Goal: Transaction & Acquisition: Purchase product/service

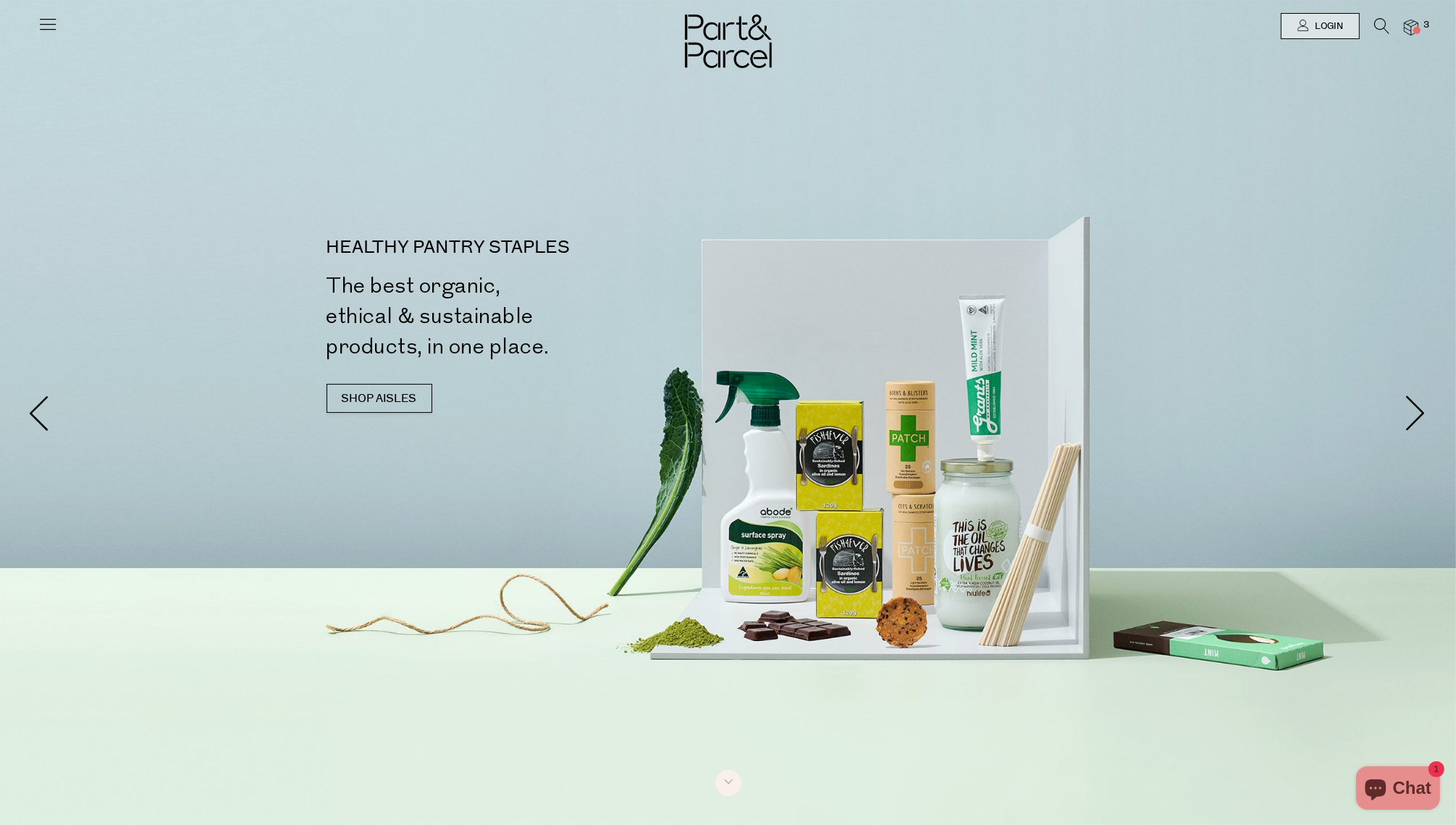
click at [274, 173] on div at bounding box center [728, 412] width 1456 height 825
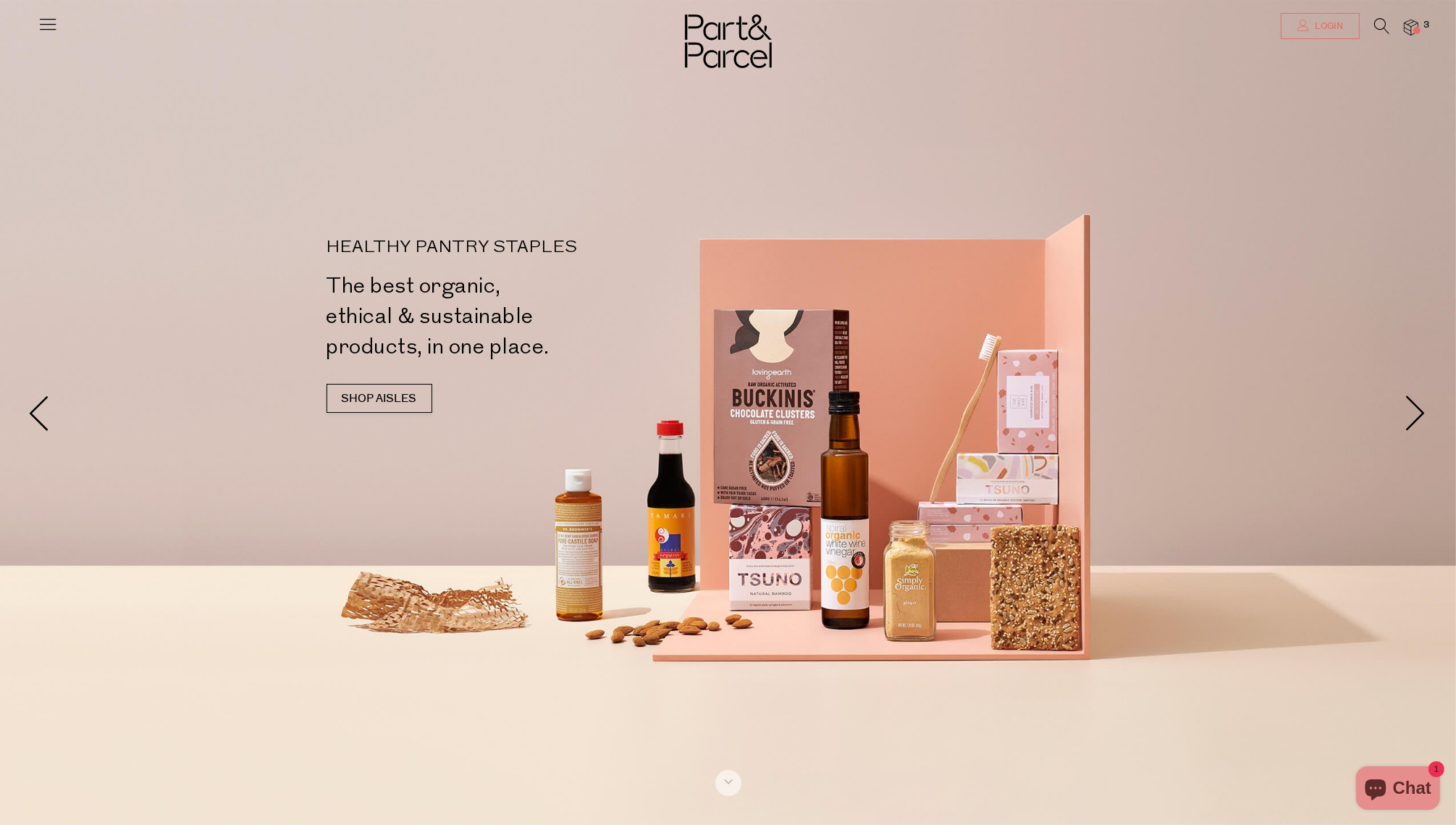
click at [1303, 25] on icon at bounding box center [1303, 25] width 11 height 11
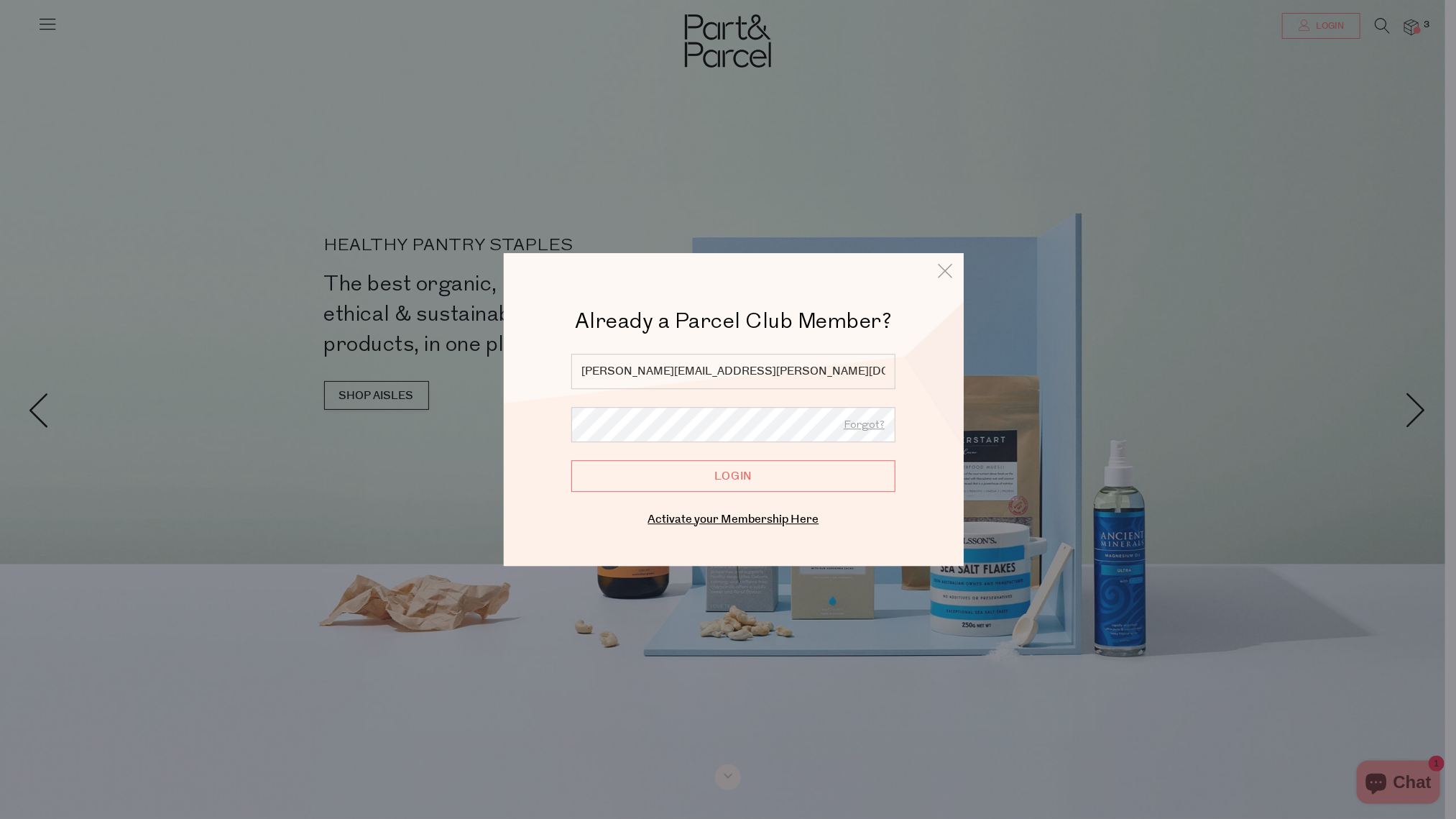
click at [1293, 25] on div at bounding box center [728, 409] width 1456 height 819
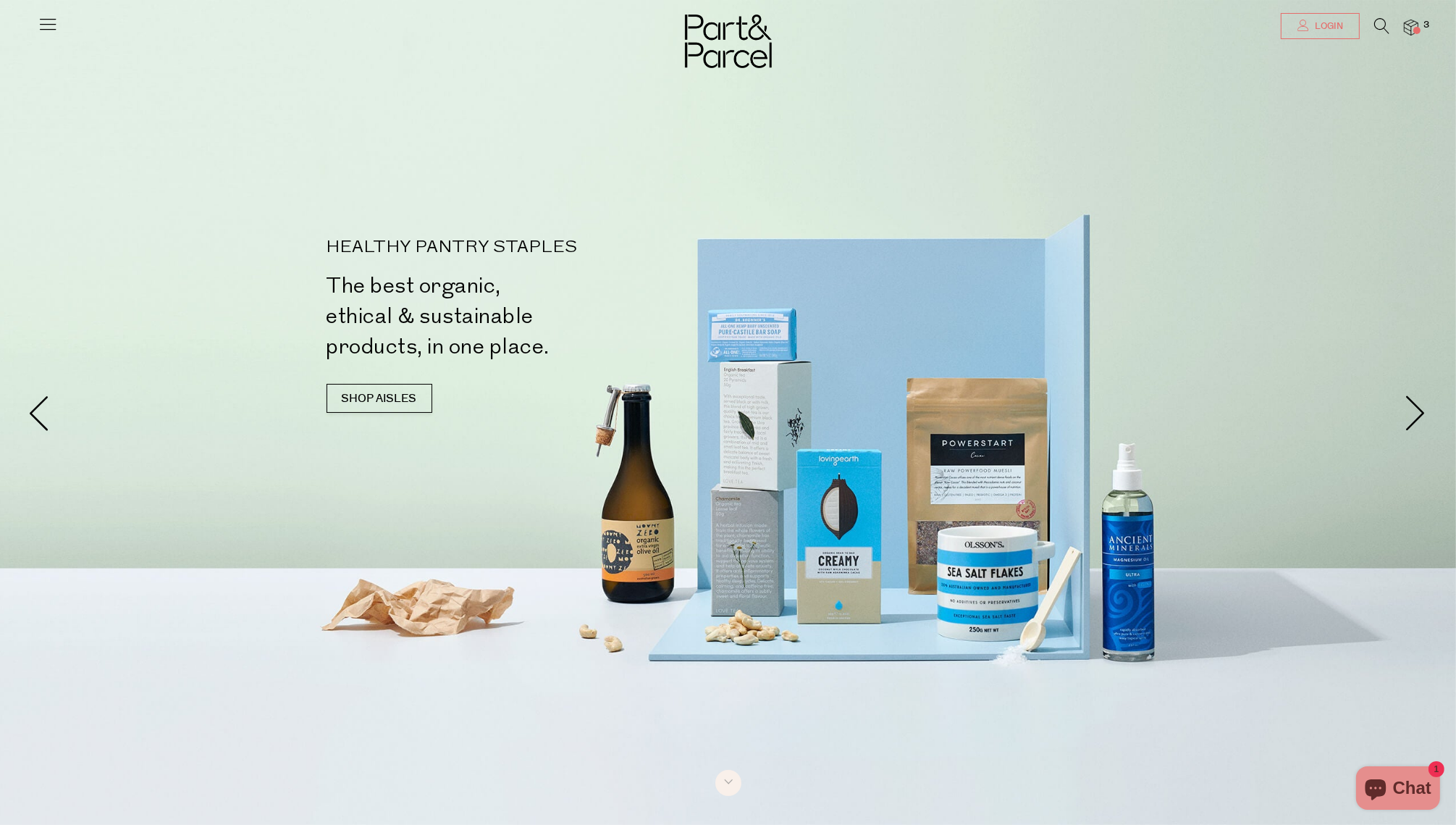
click at [1335, 24] on span "Login" at bounding box center [1327, 27] width 32 height 12
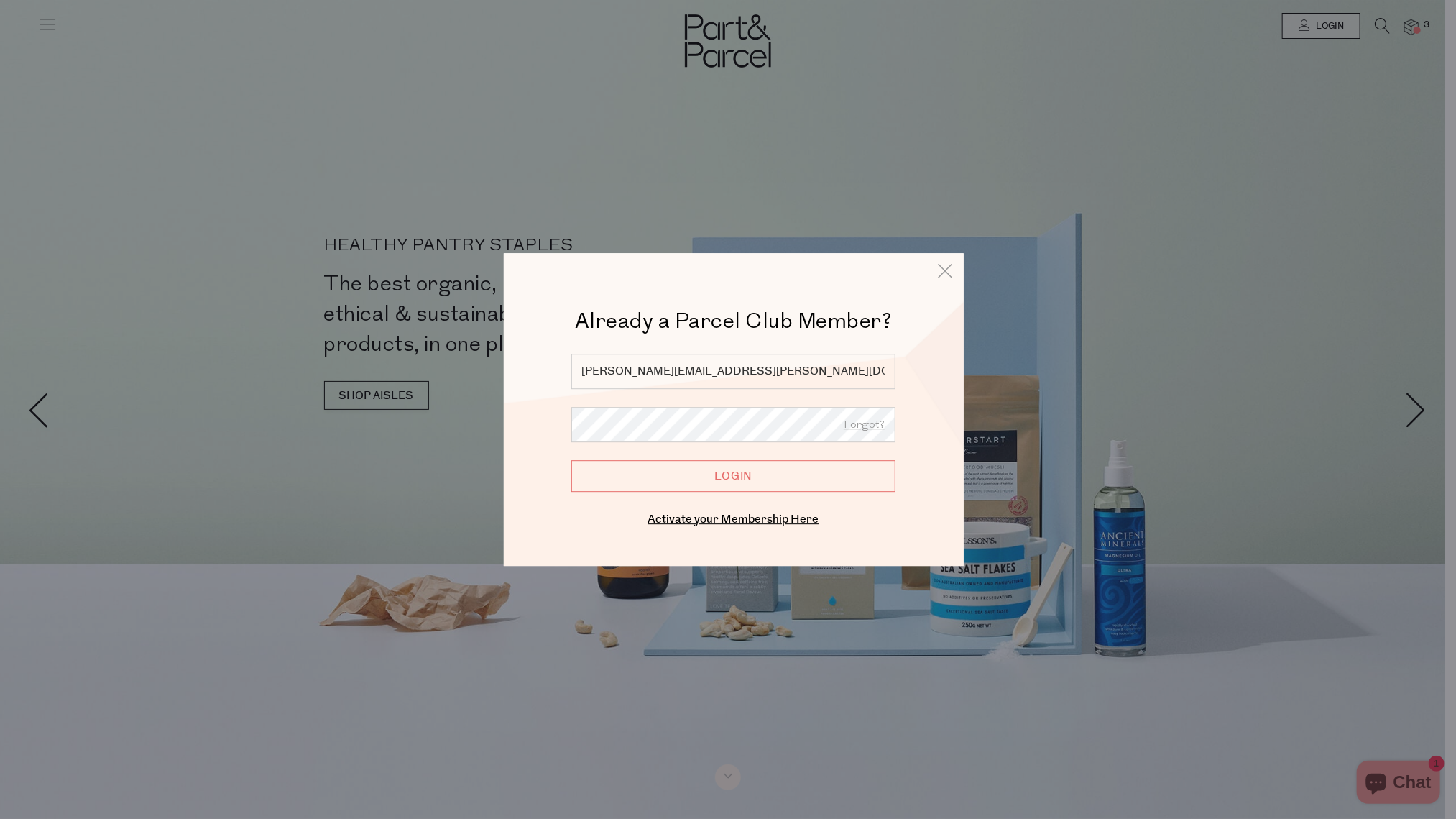
click at [725, 467] on input "Login" at bounding box center [733, 476] width 324 height 32
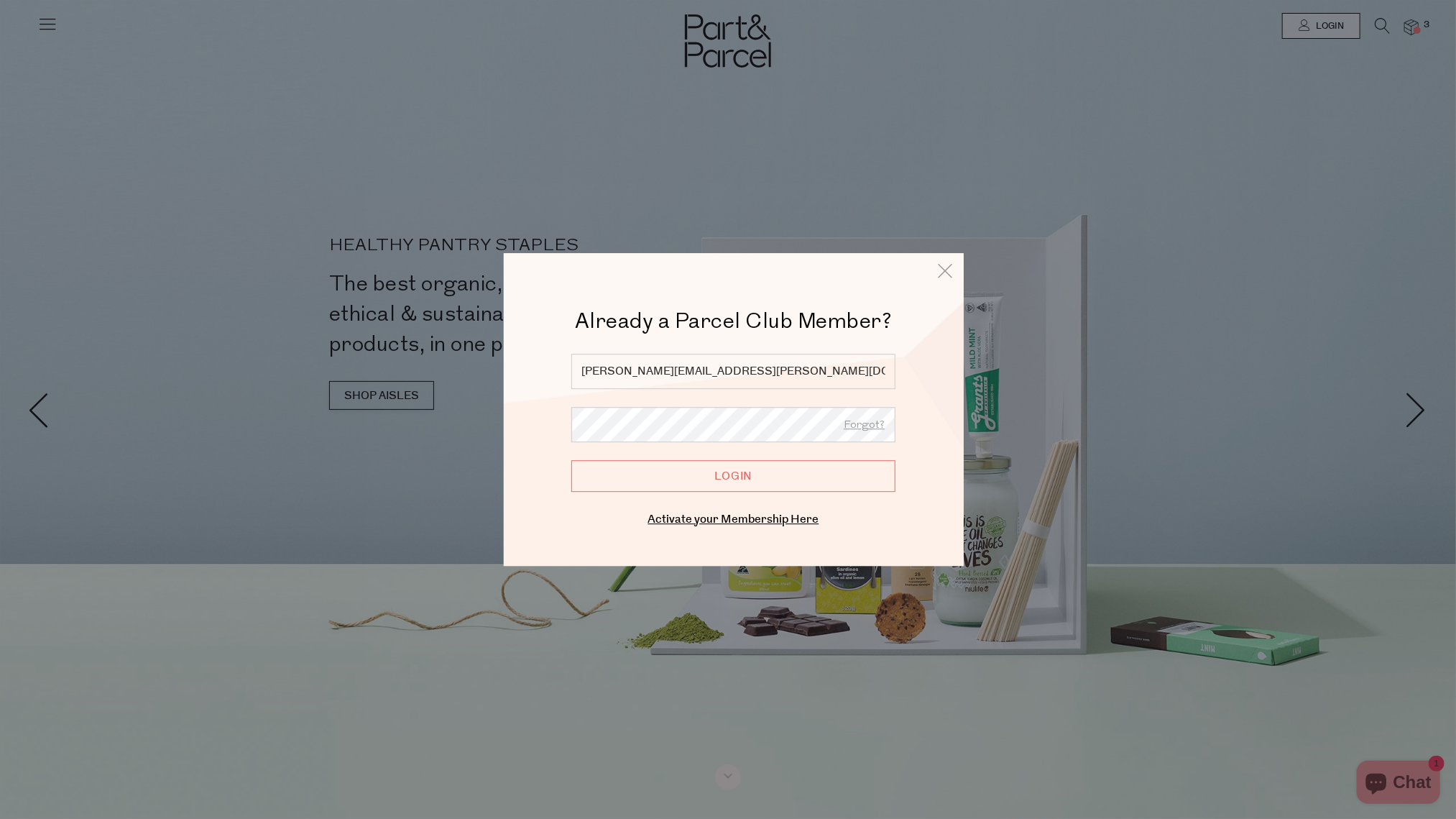
click at [737, 476] on input "Login" at bounding box center [733, 476] width 324 height 32
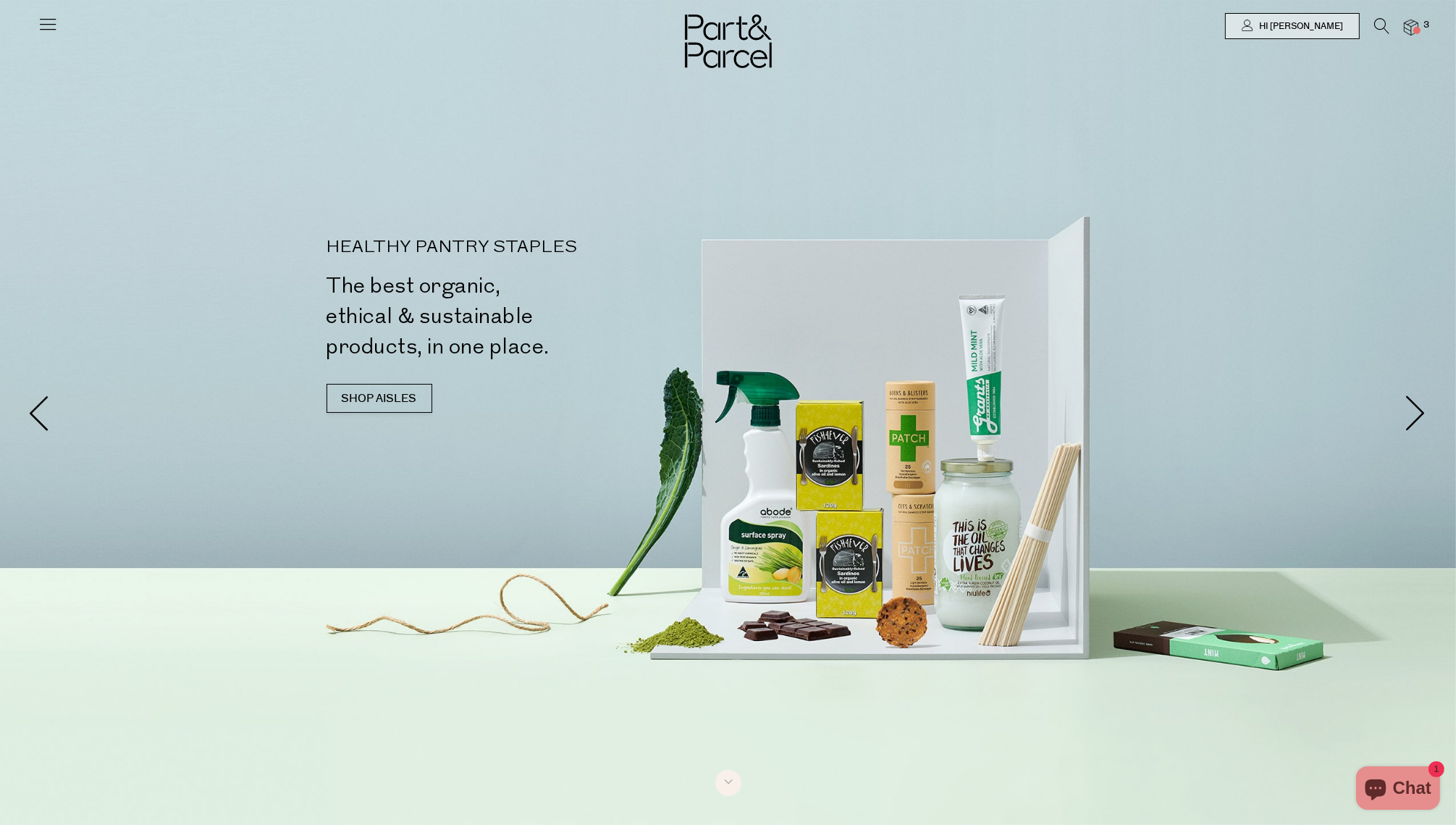
click at [1425, 25] on span "3" at bounding box center [1426, 25] width 13 height 13
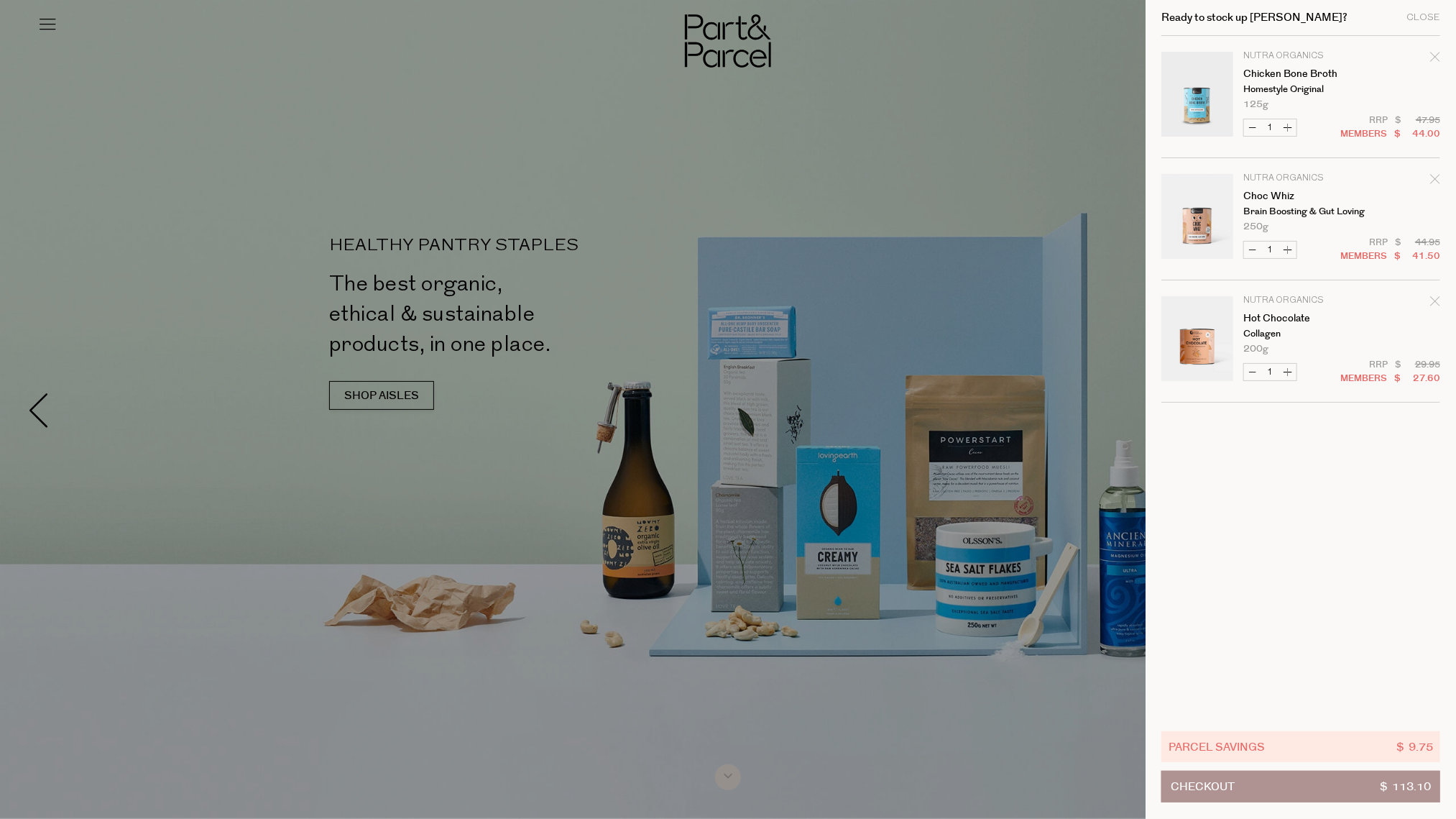
click at [1435, 60] on icon "Remove Chicken Bone Broth" at bounding box center [1434, 56] width 10 height 10
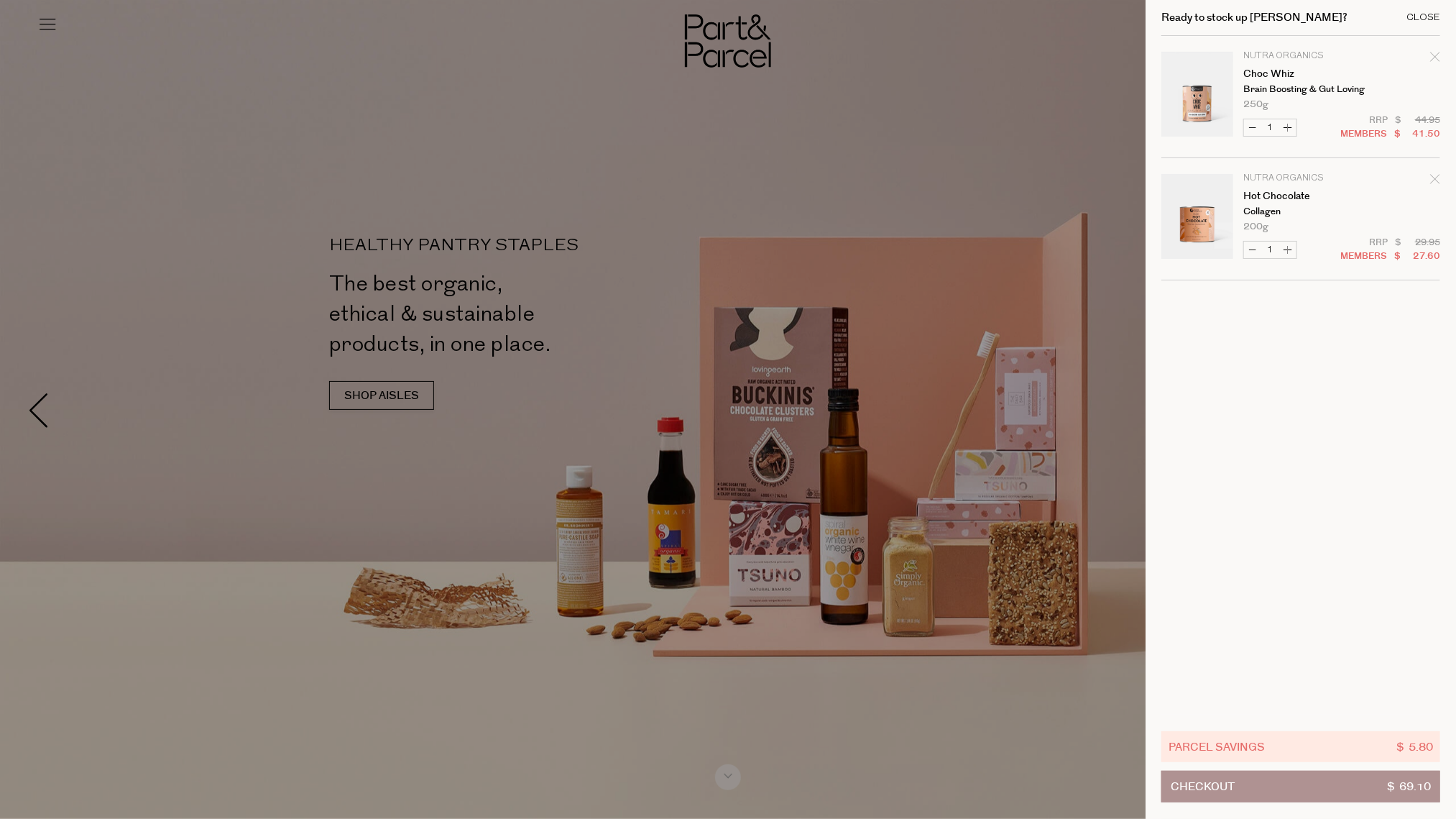
click at [1430, 13] on div "Close" at bounding box center [1423, 17] width 34 height 9
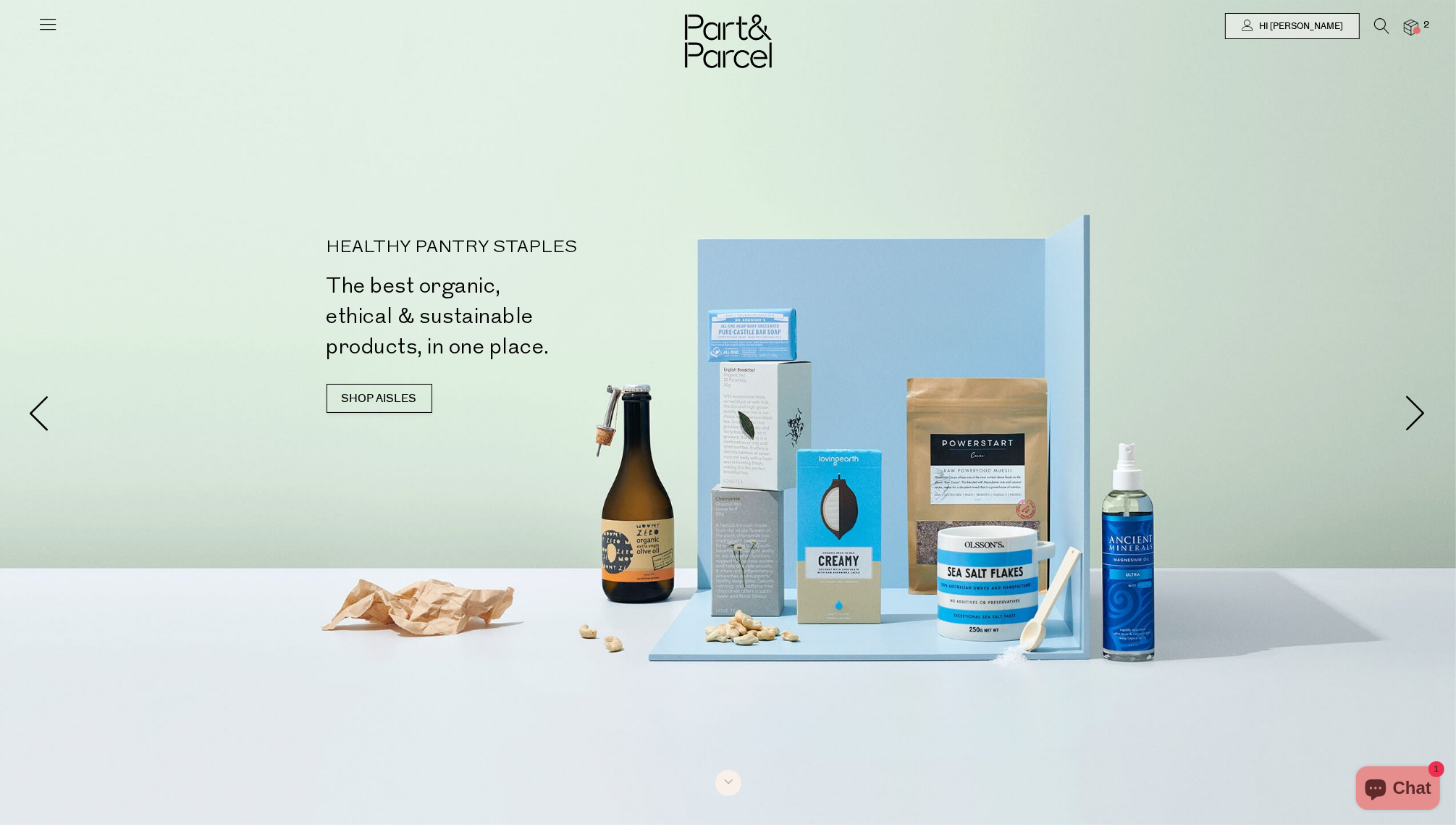
click at [55, 22] on icon at bounding box center [47, 24] width 21 height 21
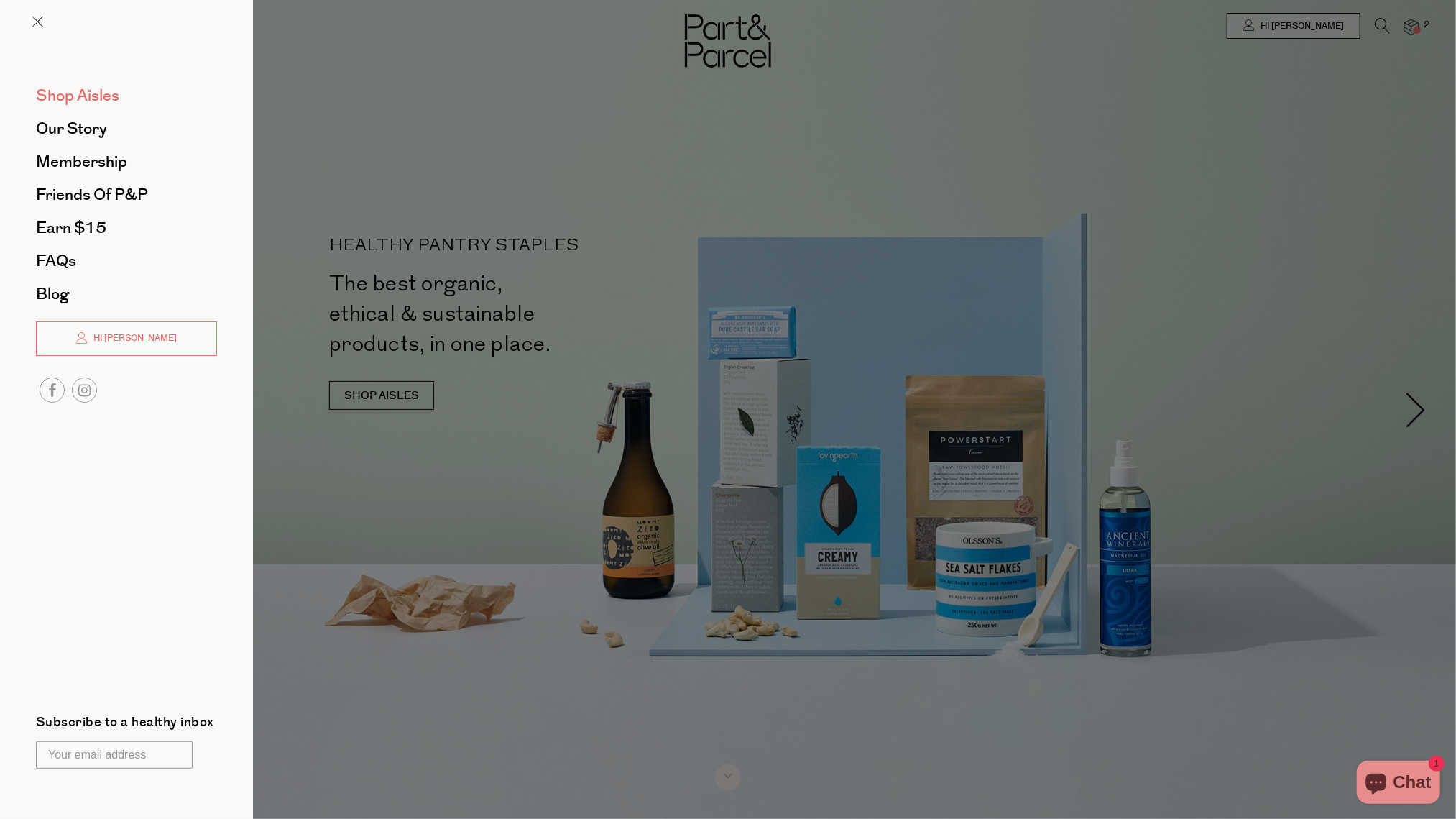
click at [75, 95] on span "Shop Aisles" at bounding box center [78, 95] width 83 height 23
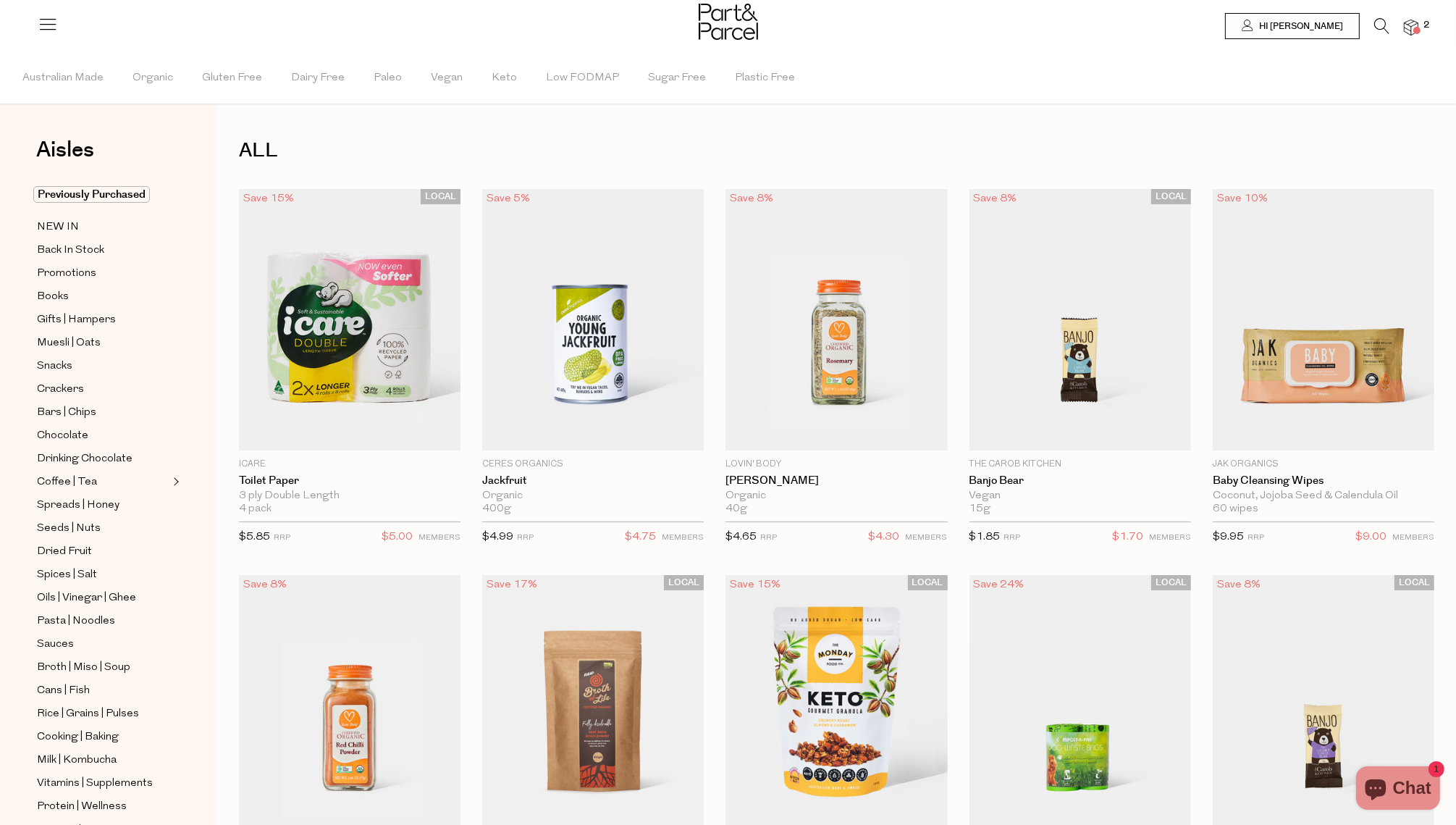
click at [1382, 26] on icon at bounding box center [1382, 26] width 15 height 16
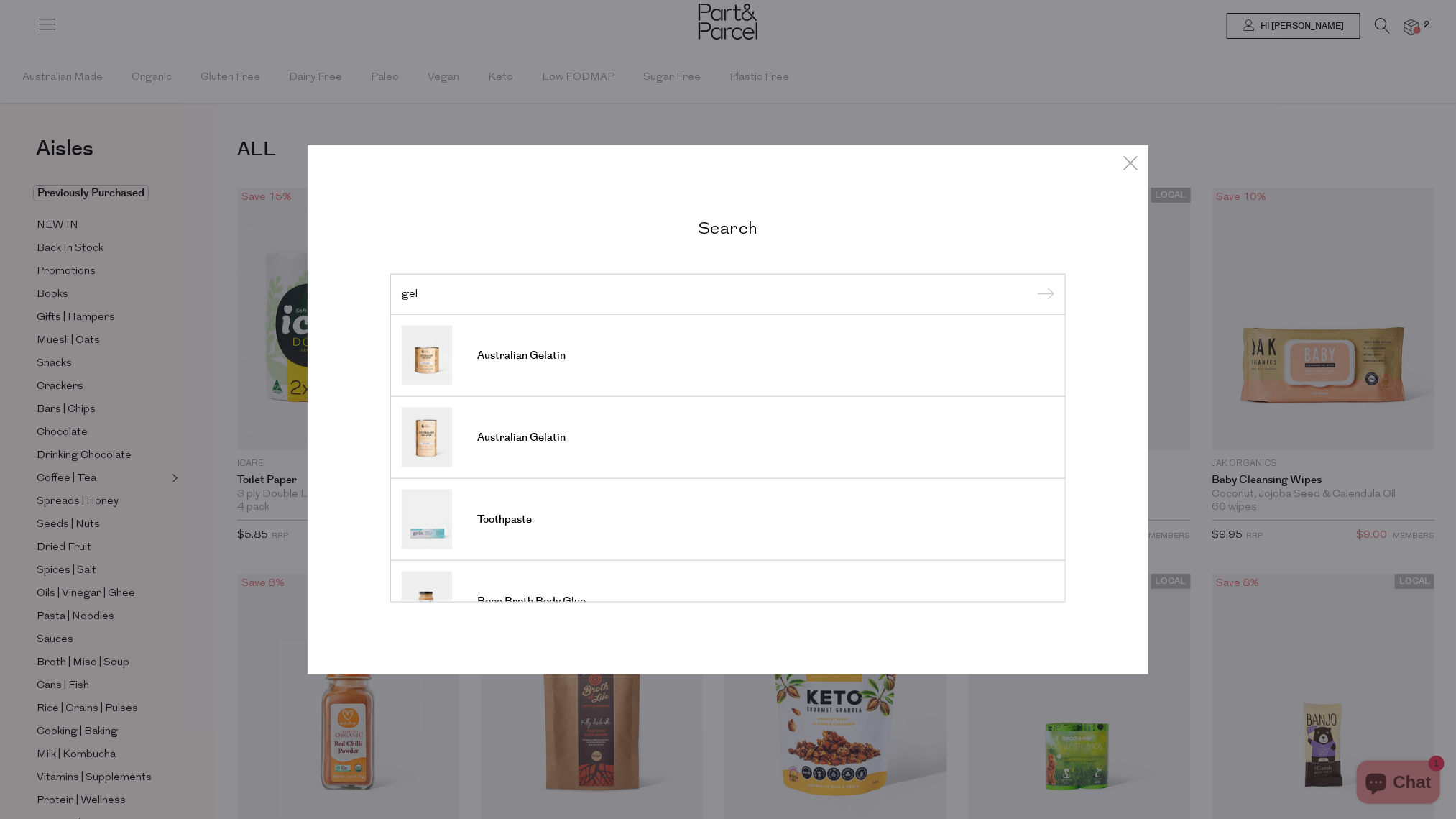
type input "gel"
click at [1371, 26] on div "Search gel Australian Gelatin Australian Gelatin Toothpaste Bone Broth Body Glu…" at bounding box center [728, 409] width 1456 height 819
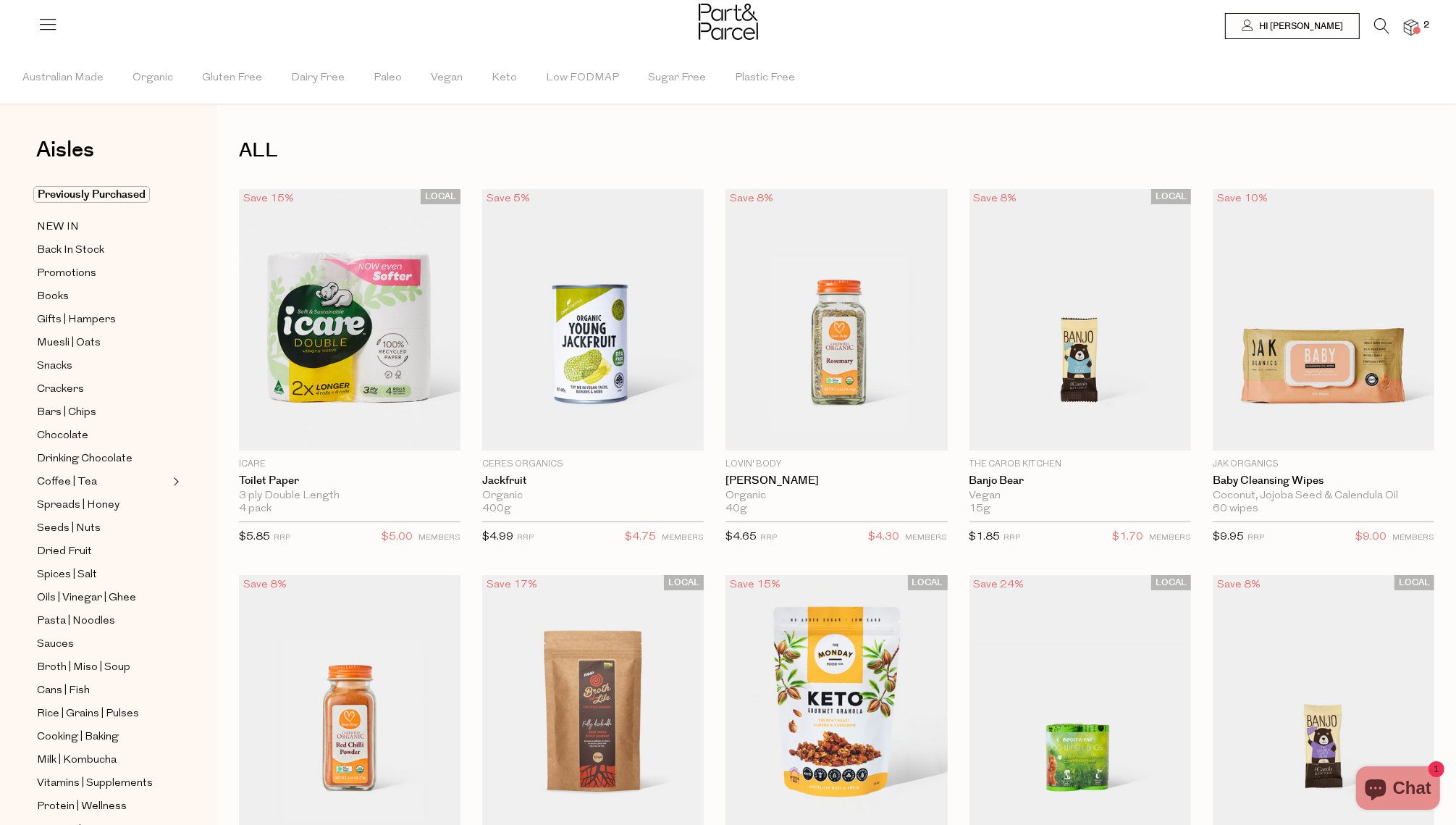
click at [1376, 24] on icon at bounding box center [1382, 26] width 15 height 16
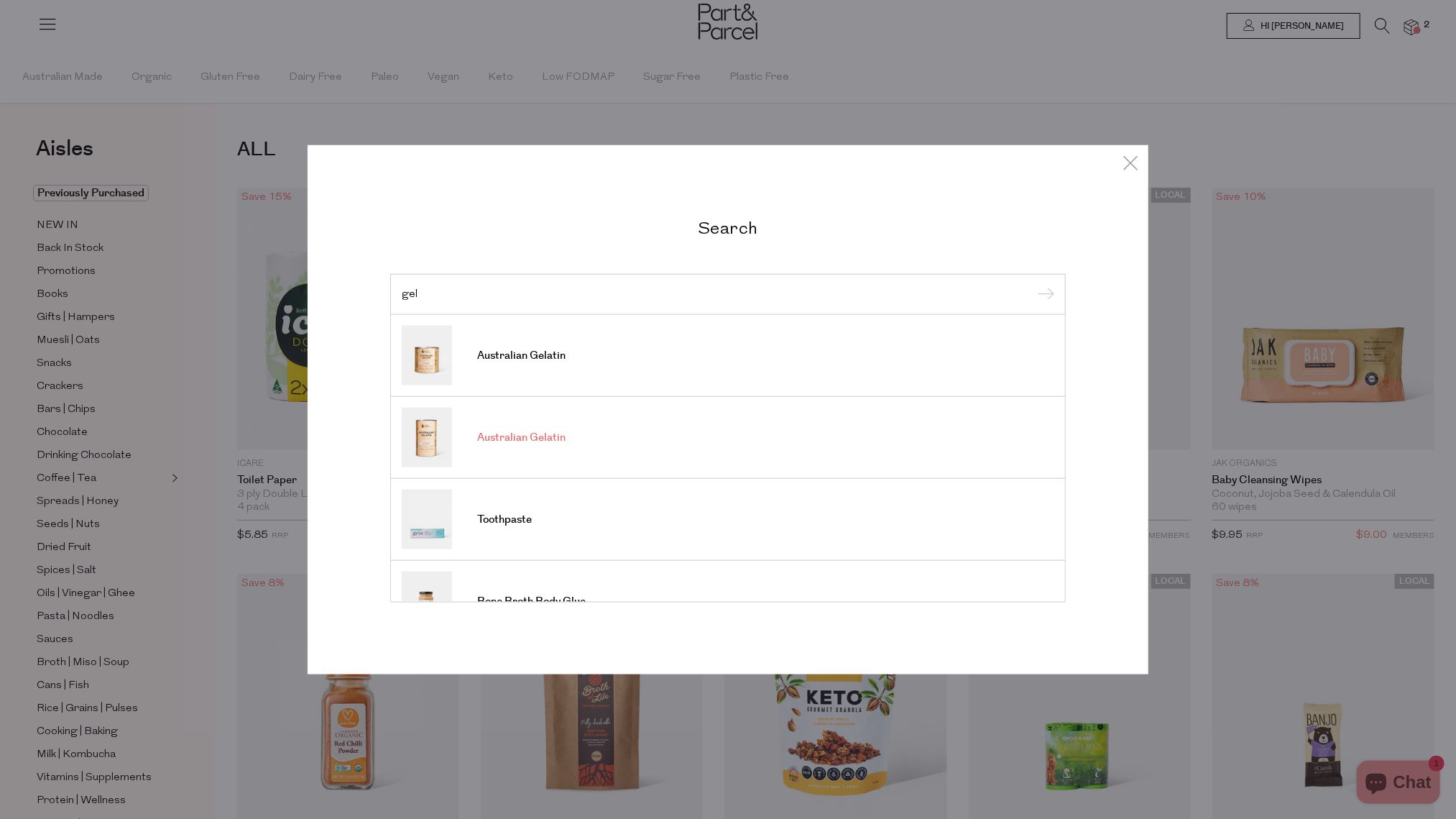
click at [463, 438] on link "Australian Gelatin" at bounding box center [727, 437] width 652 height 60
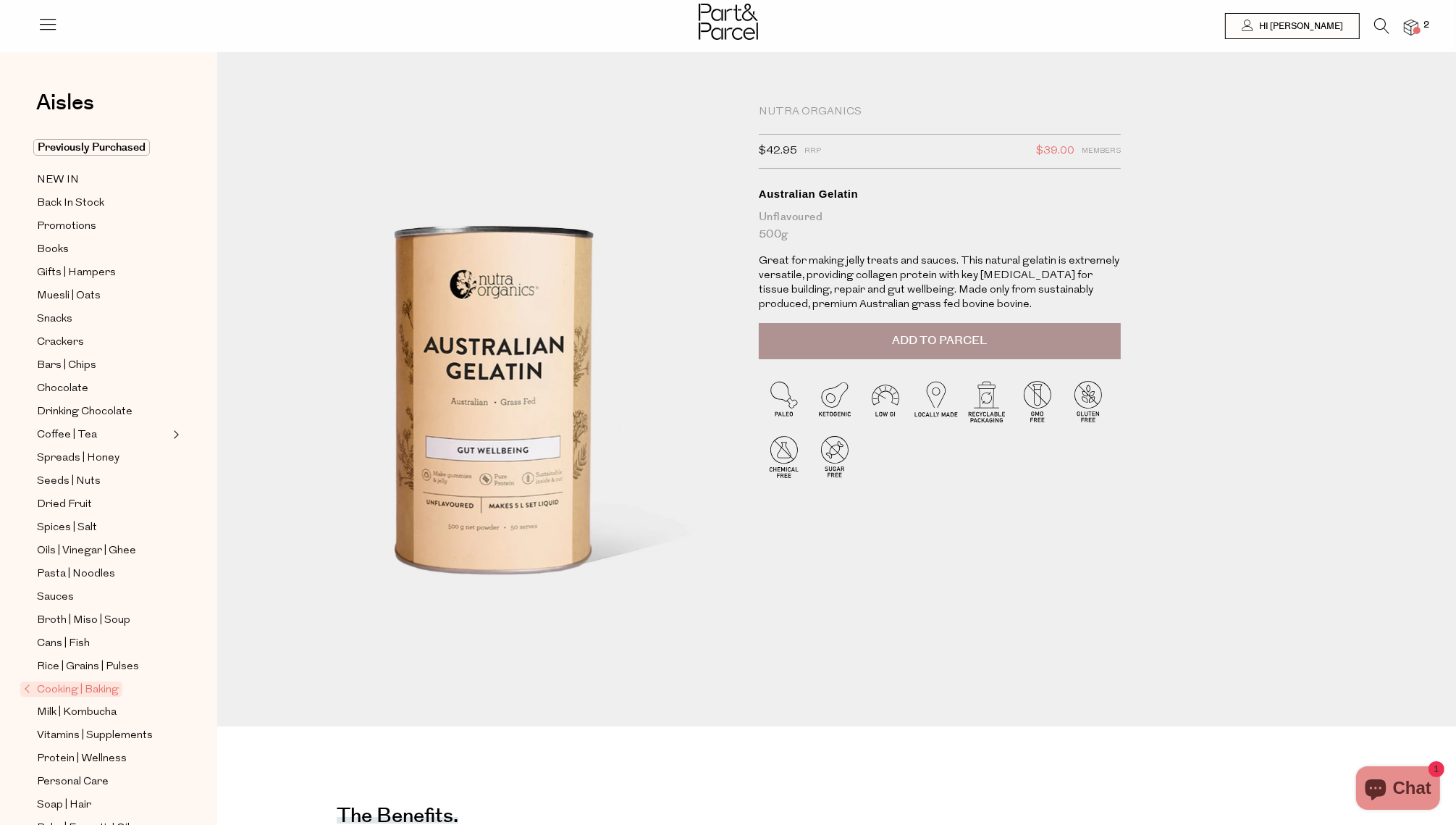
click at [956, 344] on span "Add to Parcel" at bounding box center [939, 341] width 95 height 17
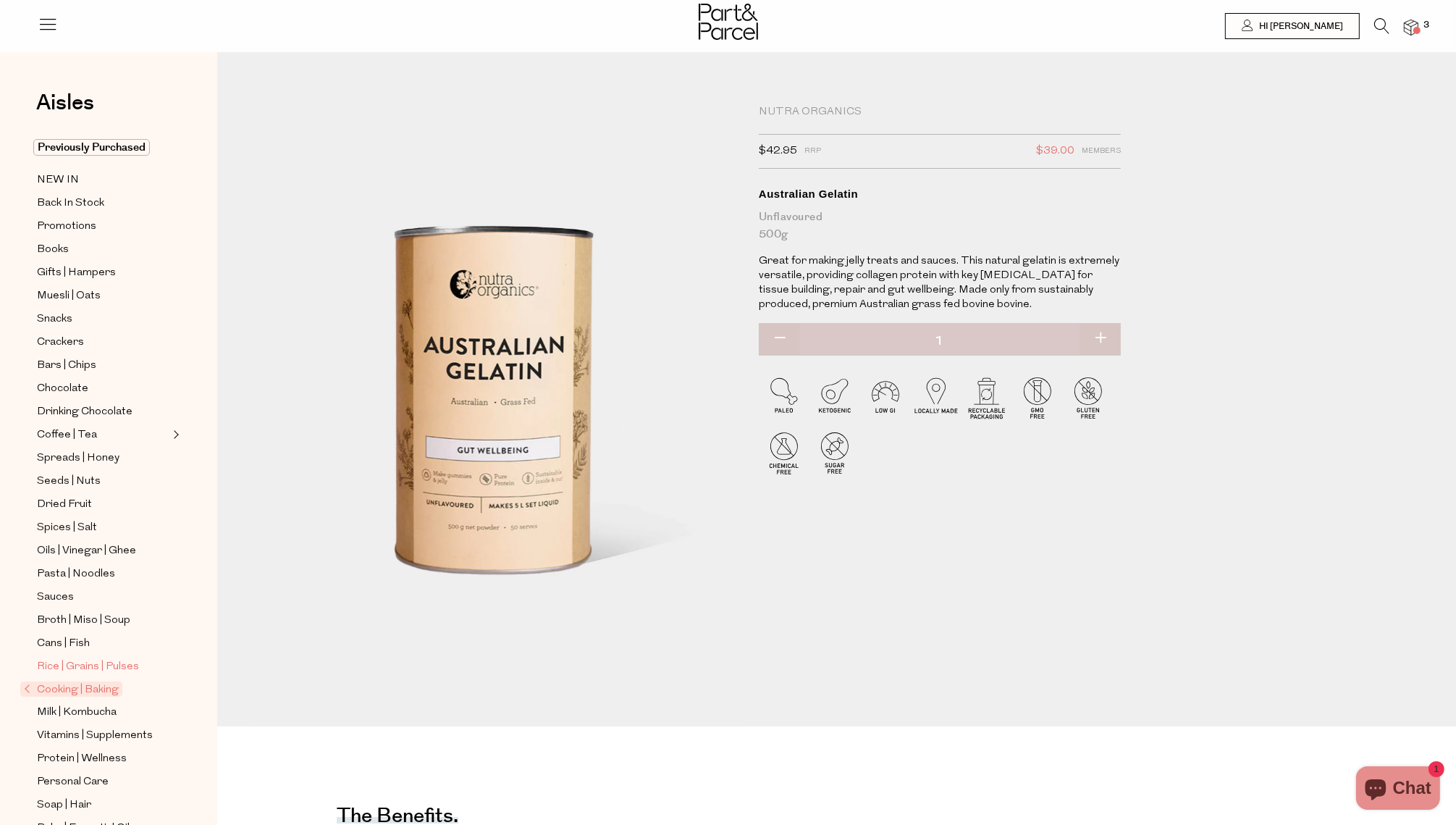
scroll to position [101, 0]
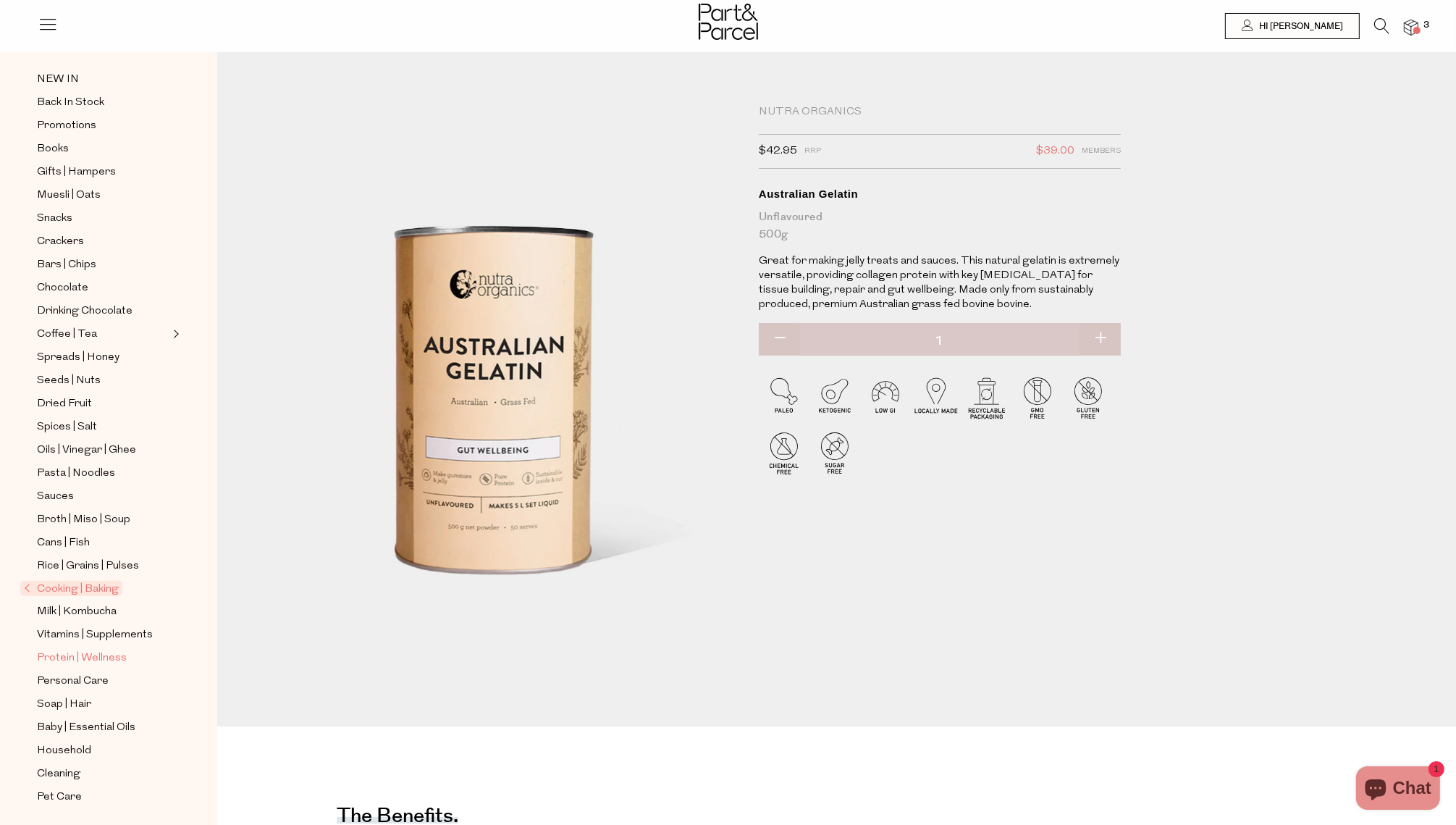
click at [86, 657] on span "Protein | Wellness" at bounding box center [82, 658] width 90 height 18
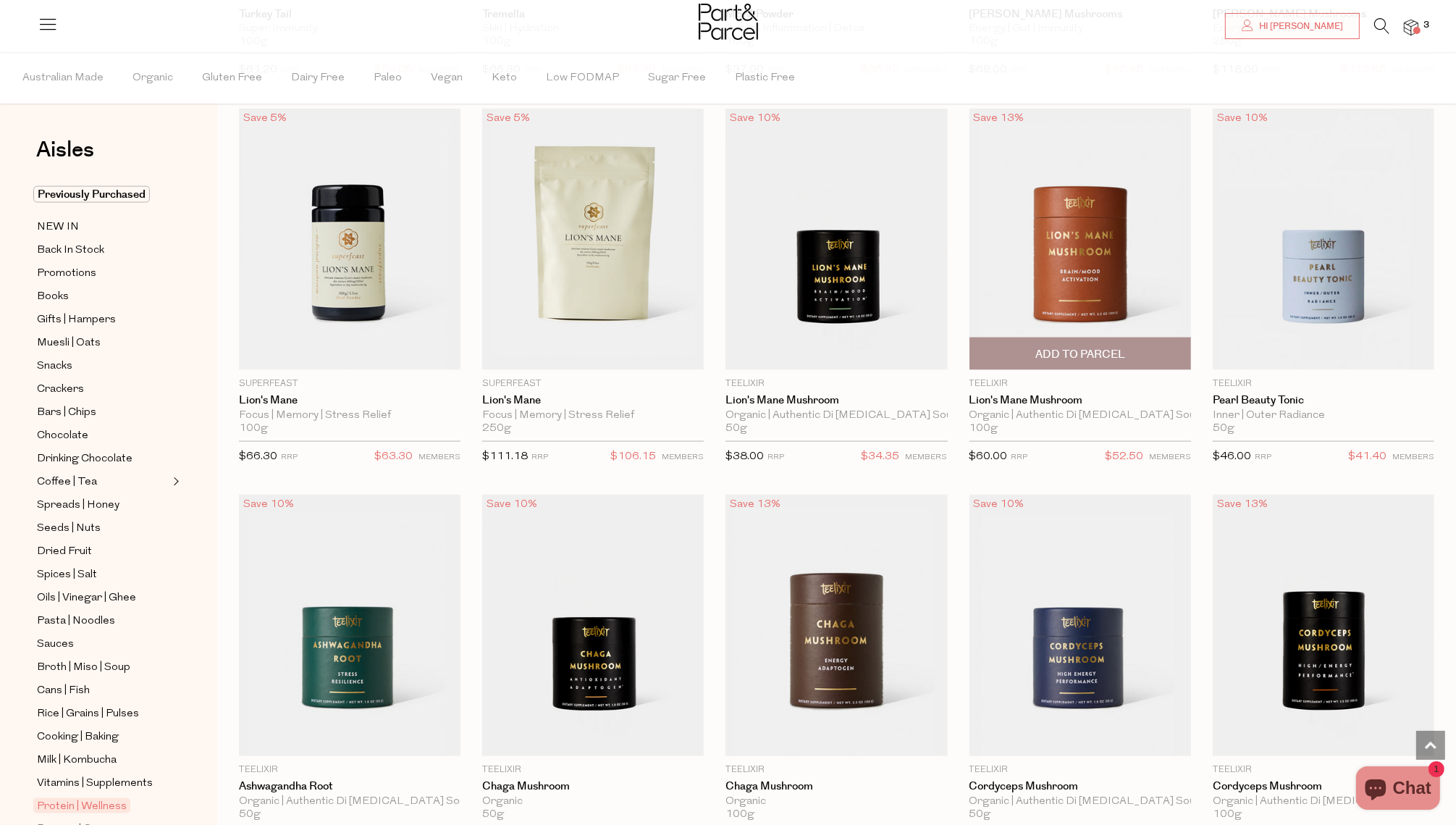
scroll to position [2787, 0]
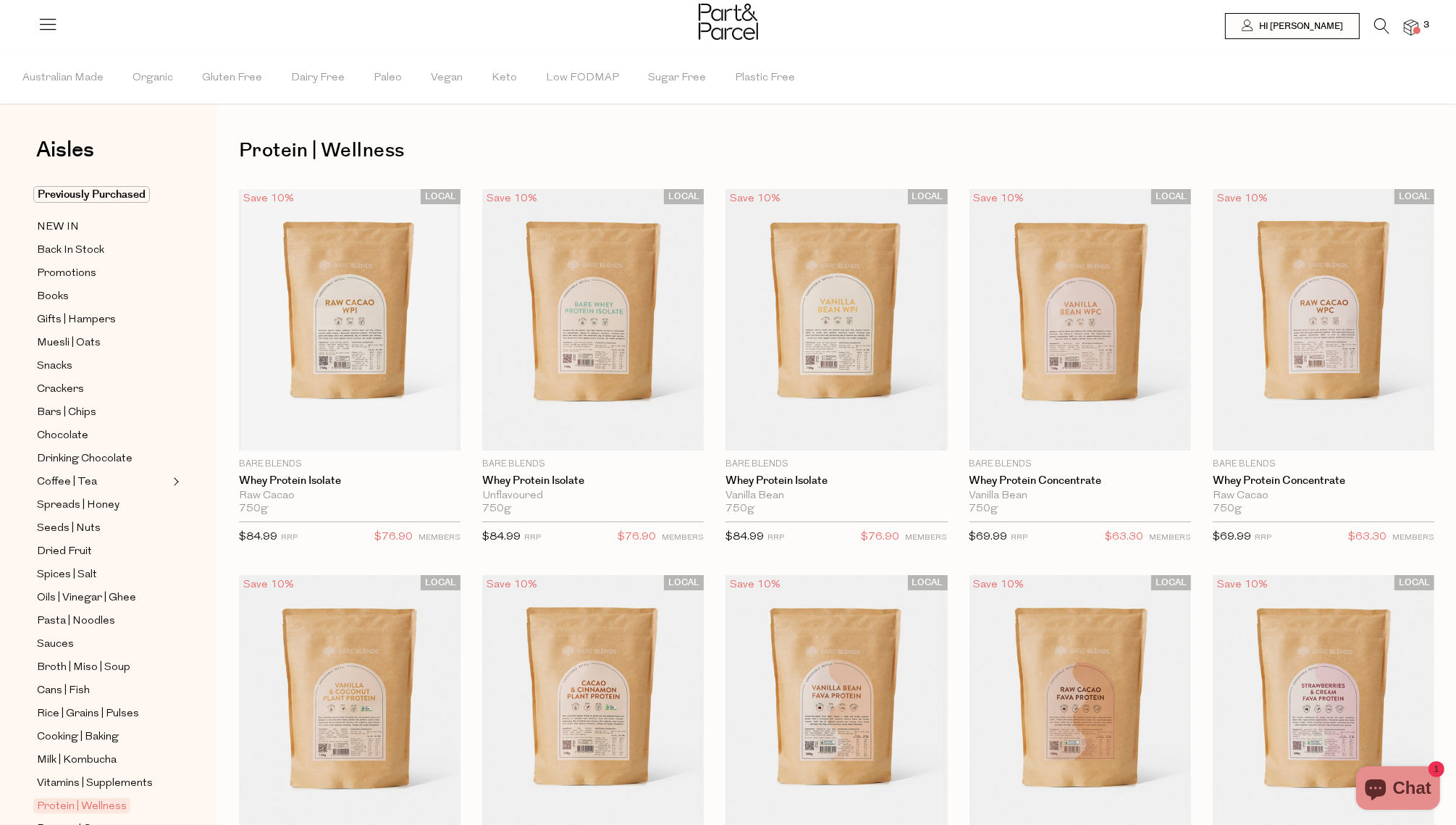
click at [1374, 28] on icon at bounding box center [1382, 26] width 15 height 16
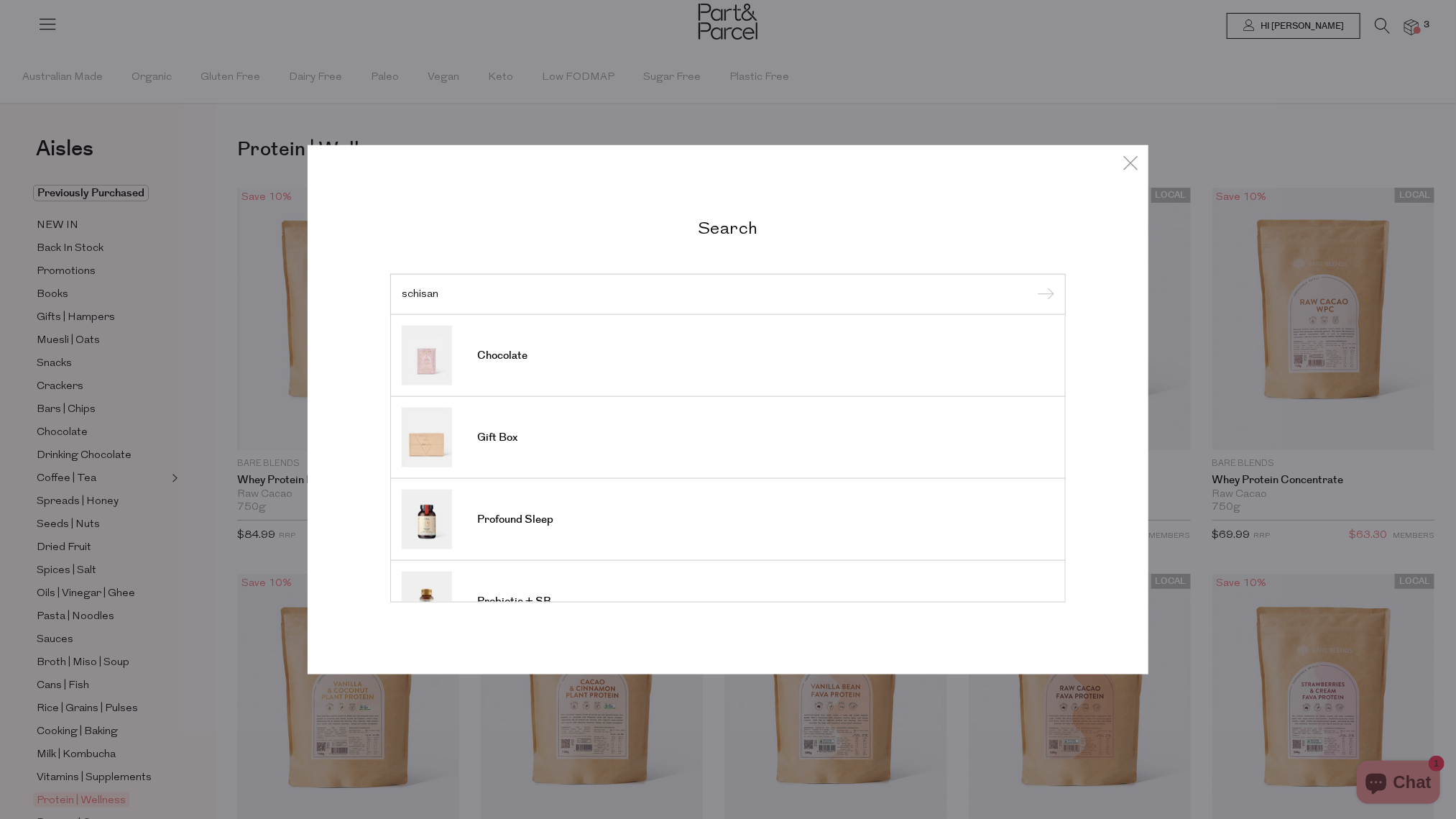
type input "schisan"
click at [1033, 284] on input "submit" at bounding box center [1043, 294] width 22 height 22
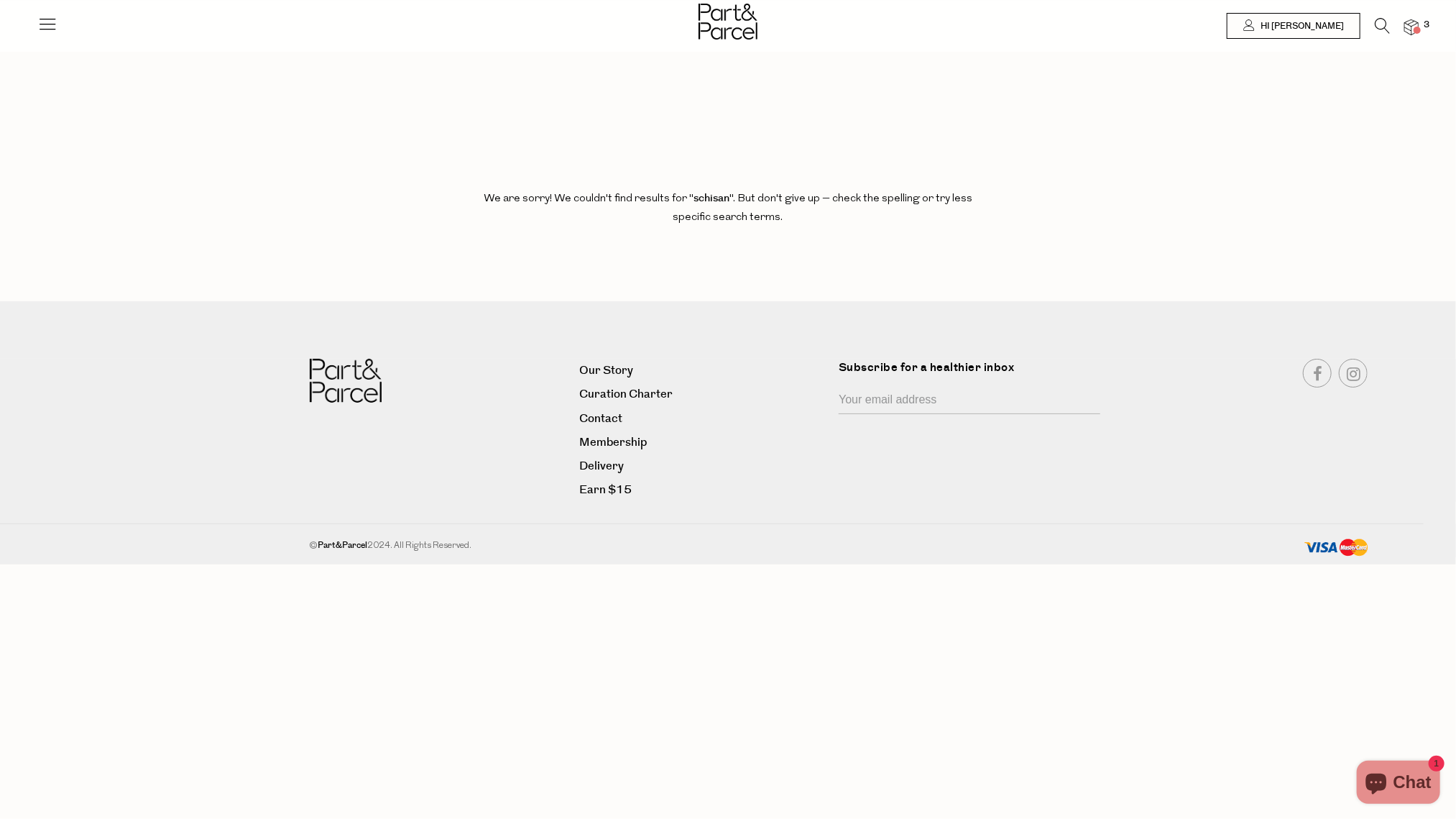
click at [46, 26] on icon at bounding box center [47, 23] width 20 height 20
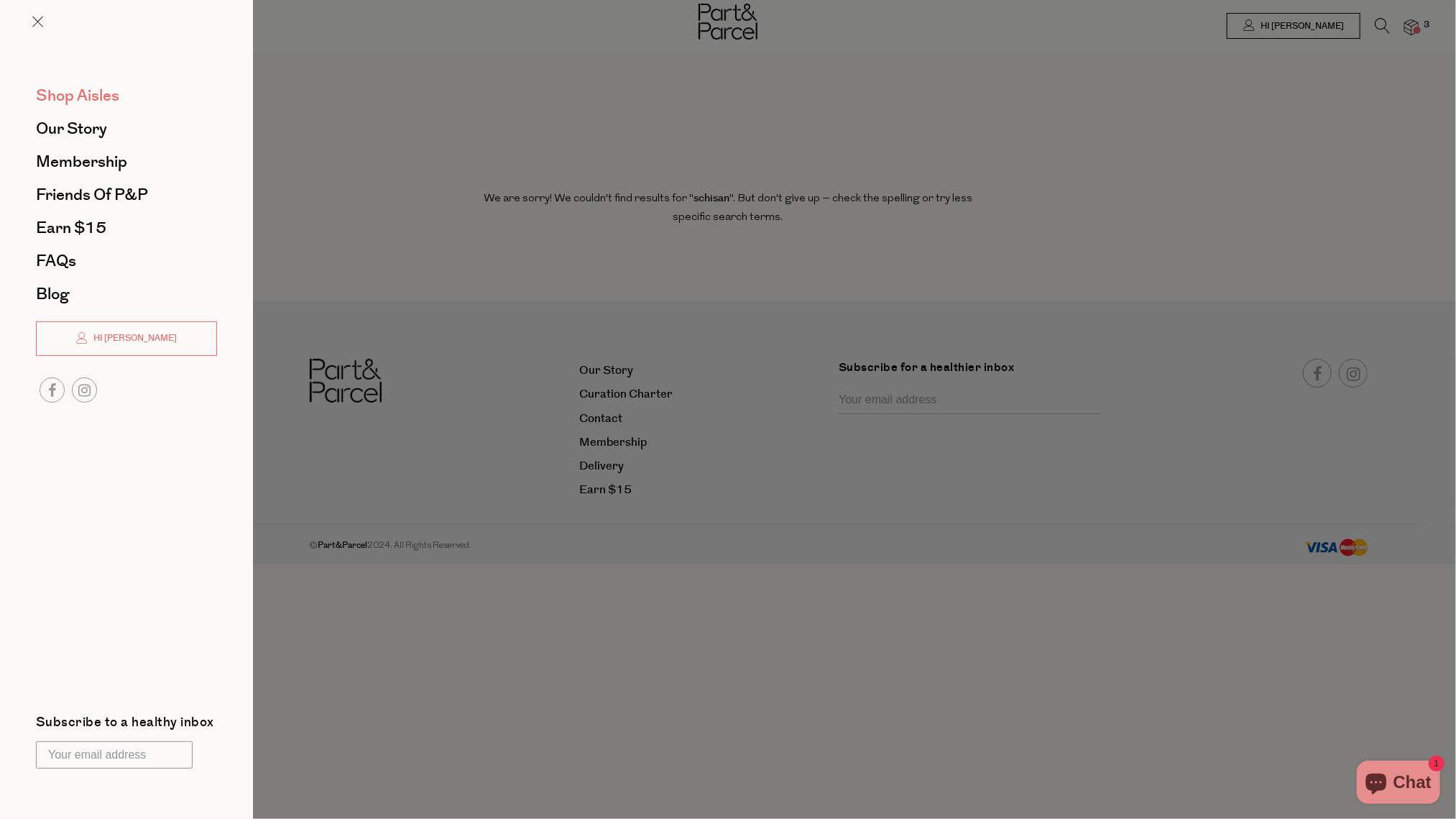
click at [72, 95] on span "Shop Aisles" at bounding box center [78, 95] width 83 height 23
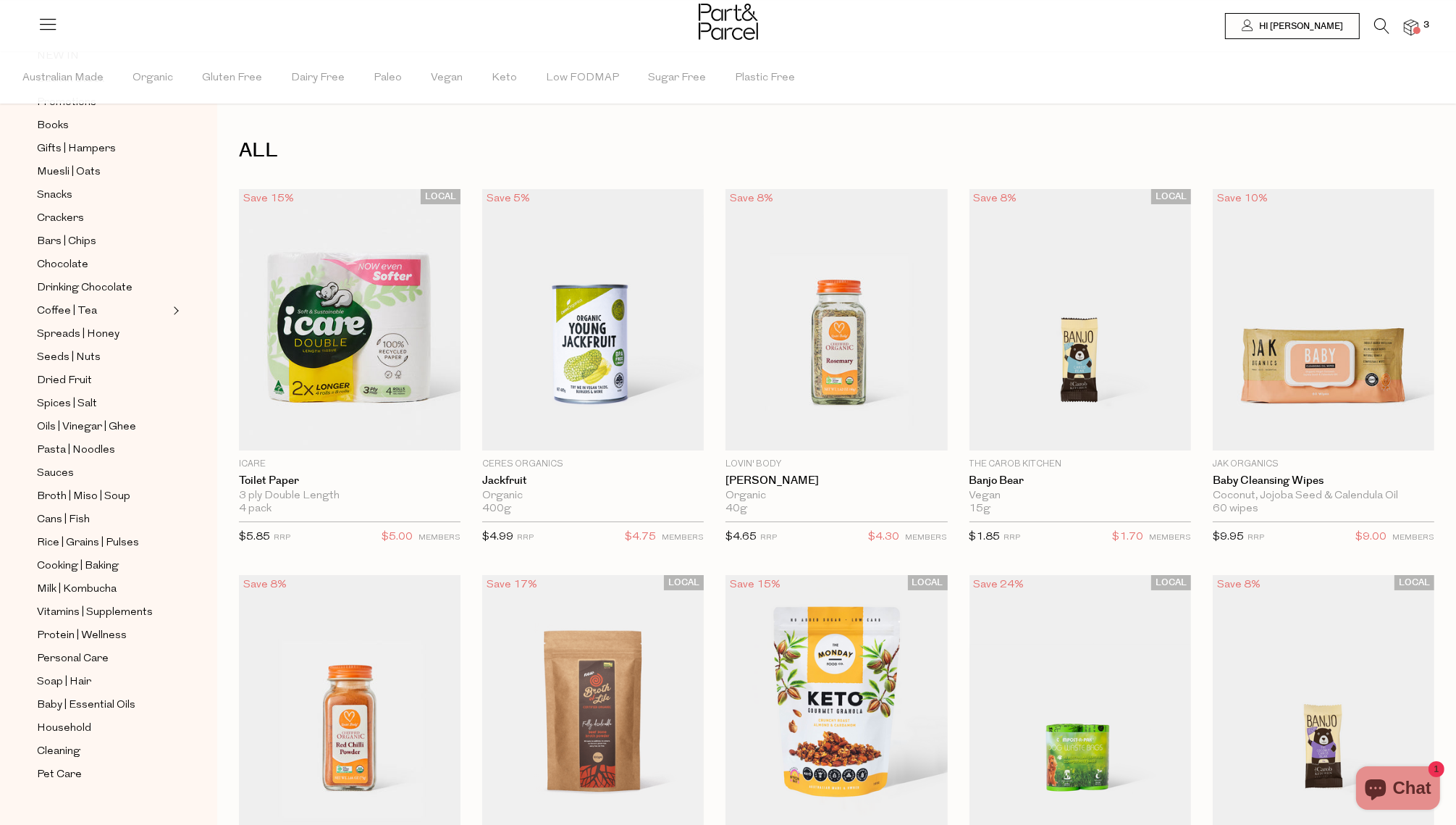
scroll to position [171, 0]
click at [81, 627] on span "Protein | Wellness" at bounding box center [82, 635] width 90 height 18
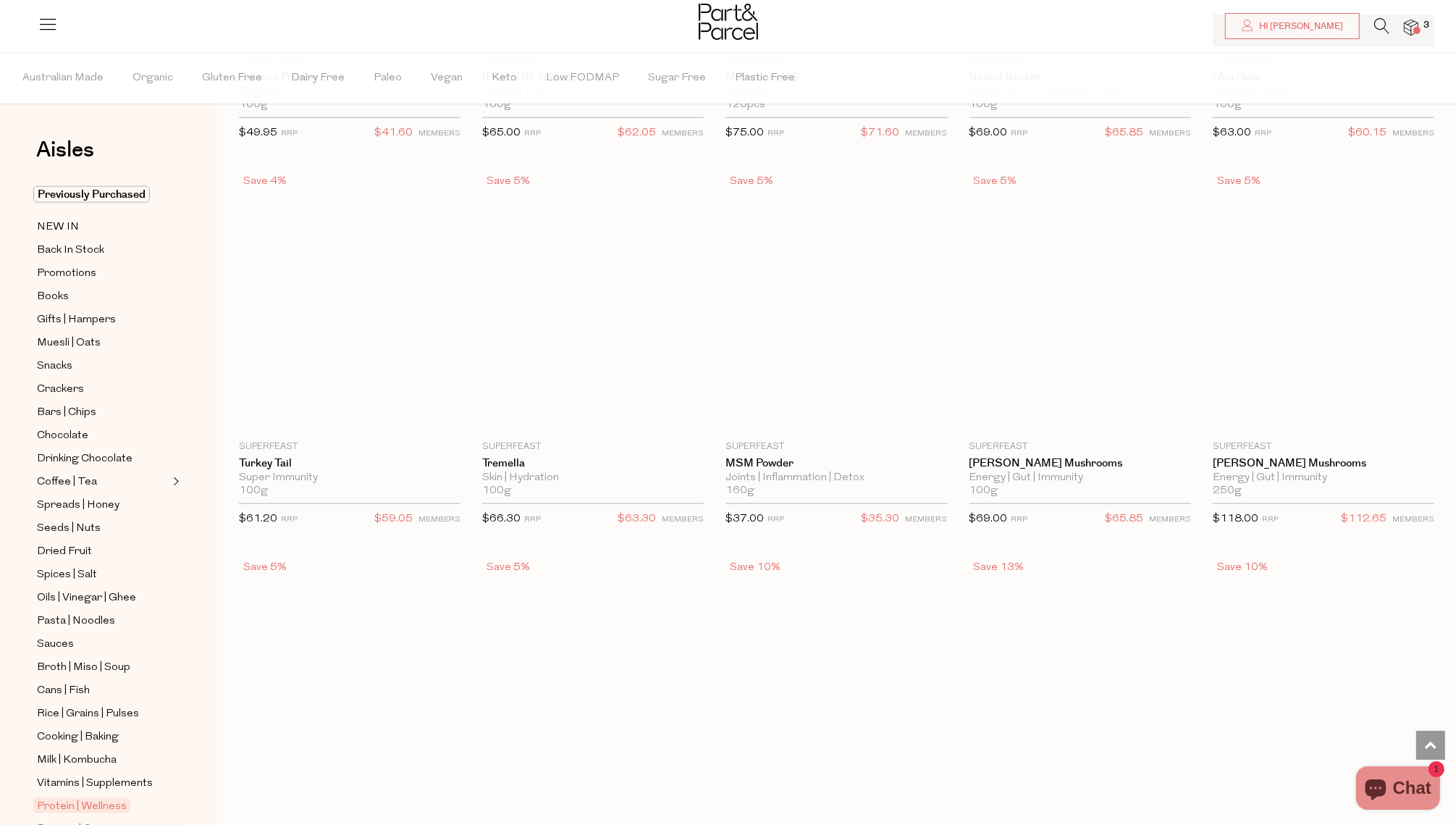
scroll to position [2521, 0]
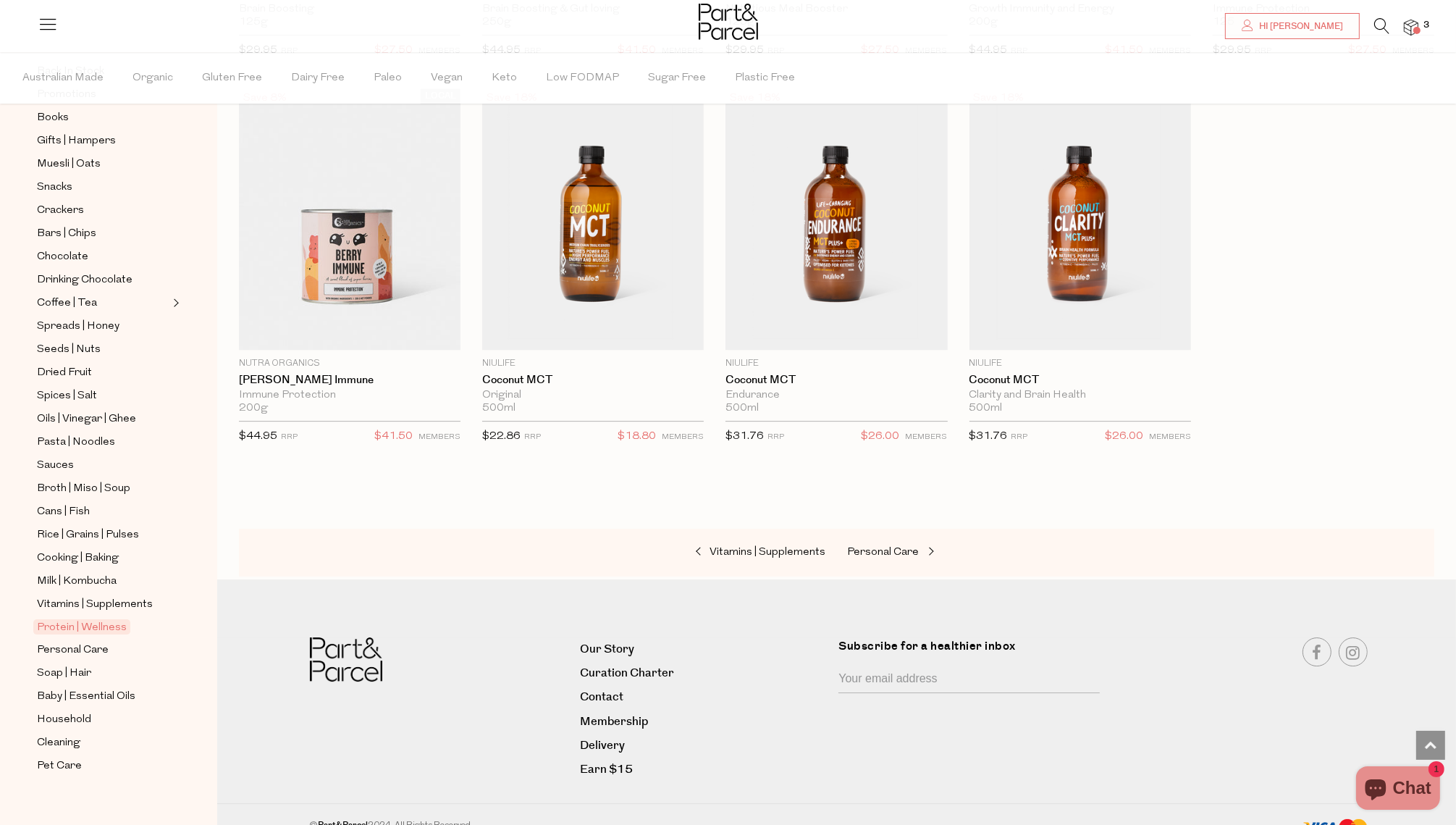
scroll to position [187, 0]
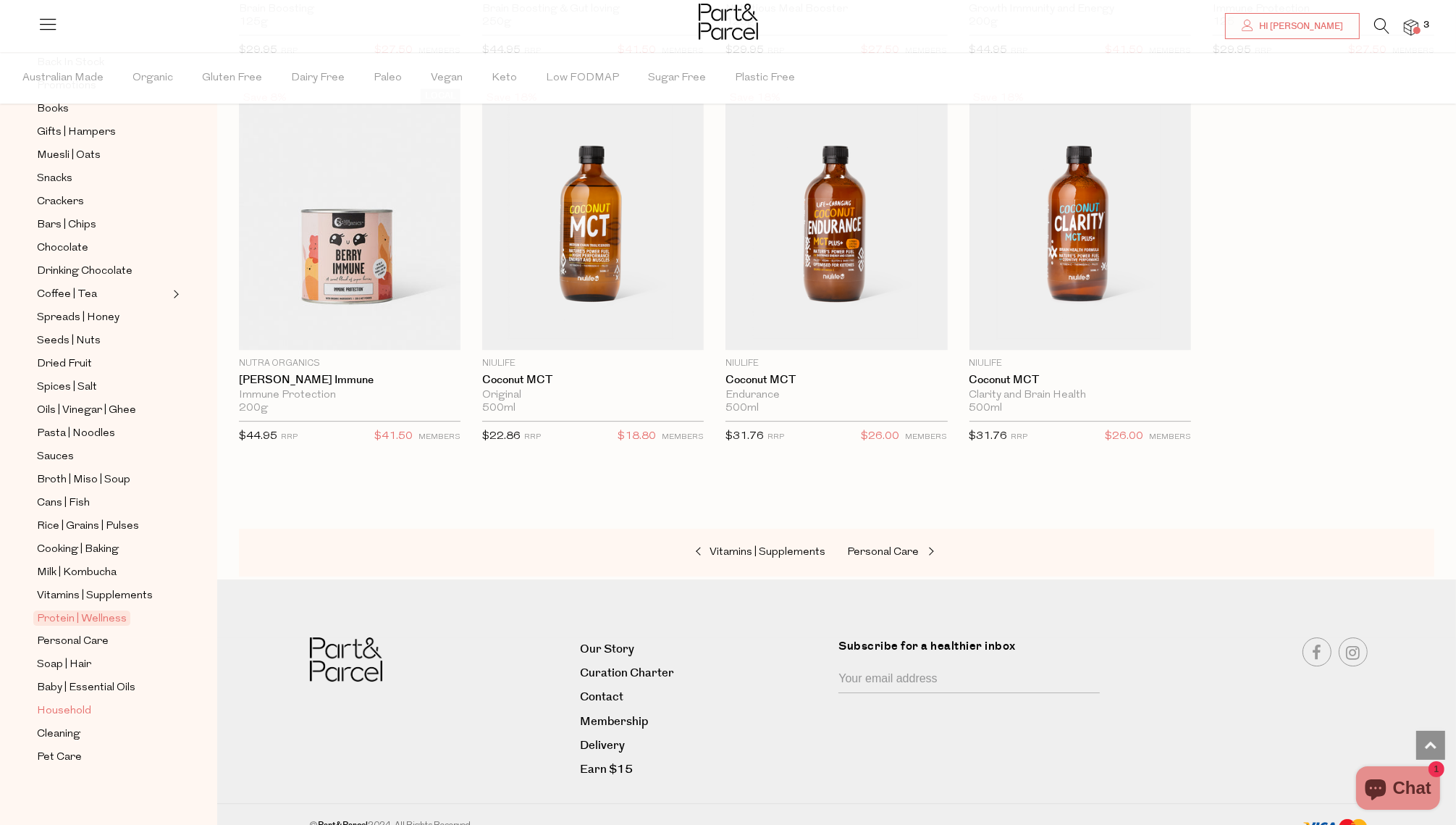
click at [75, 708] on span "Household" at bounding box center [63, 711] width 54 height 18
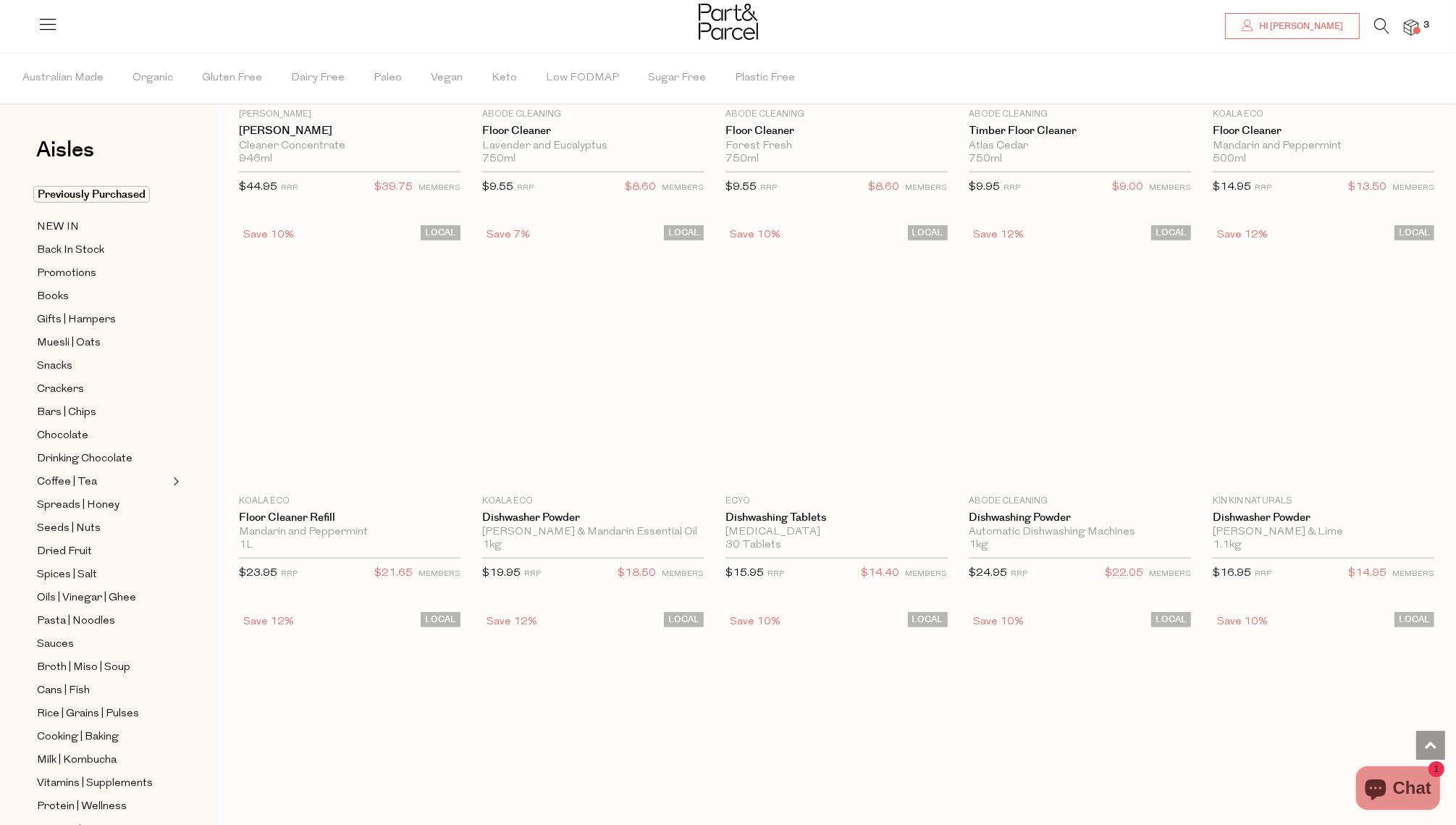
scroll to position [1900, 0]
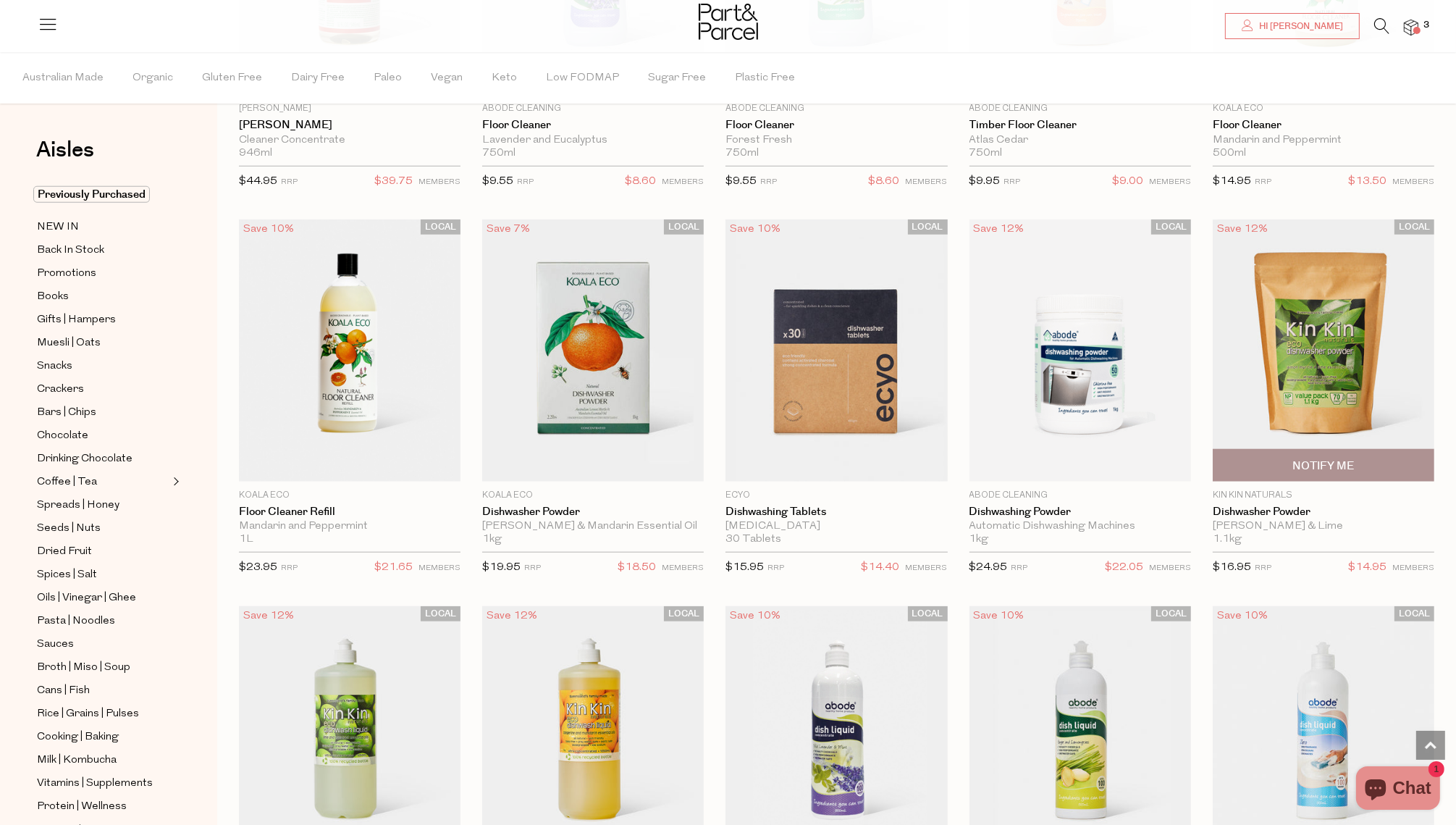
click at [1363, 419] on div "LOCAL Save 12% 1 Notify Me Kin Kin Naturals Dishwasher Powder [PERSON_NAME] & L…" at bounding box center [1323, 401] width 222 height 364
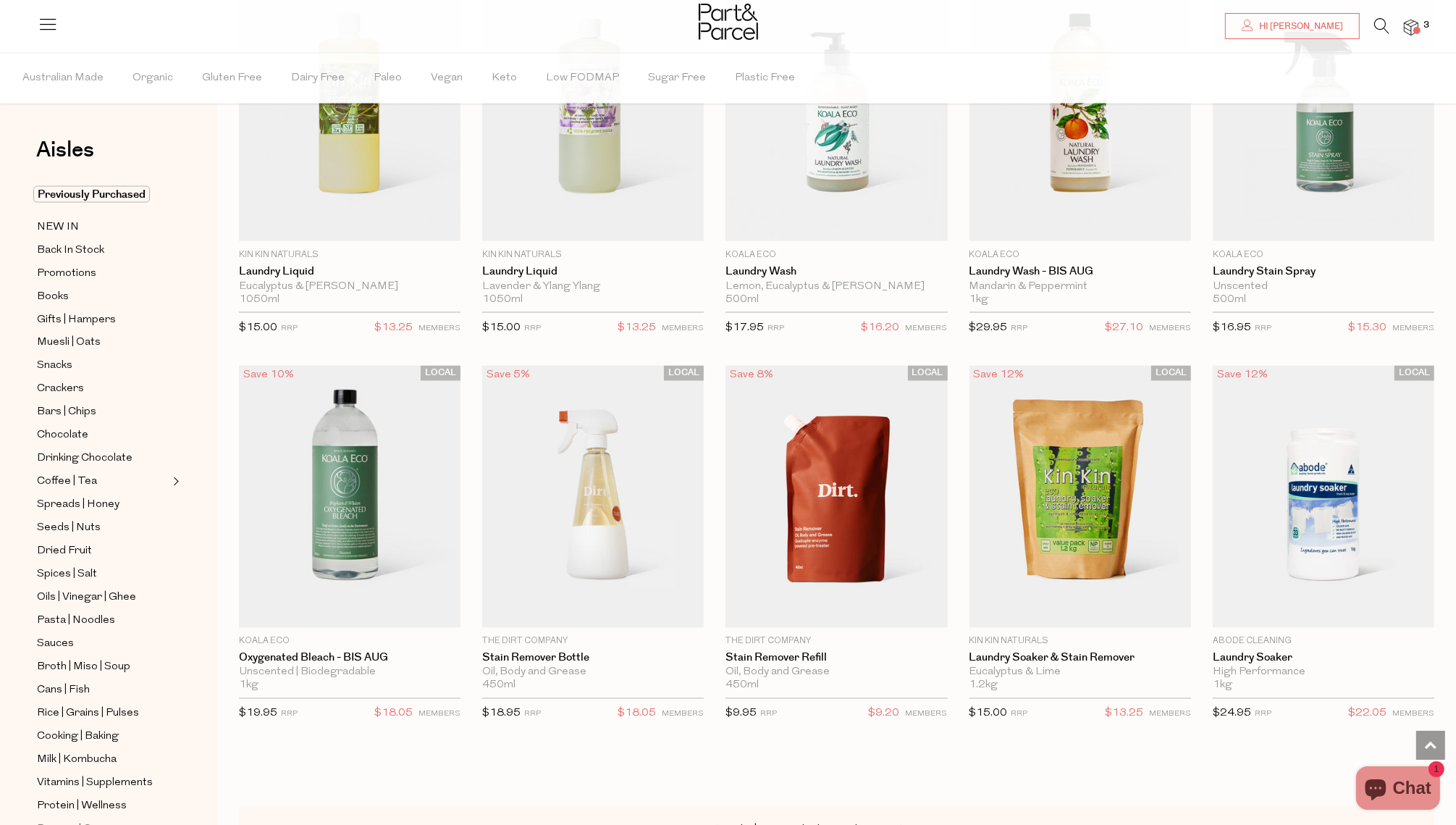
scroll to position [3326, 0]
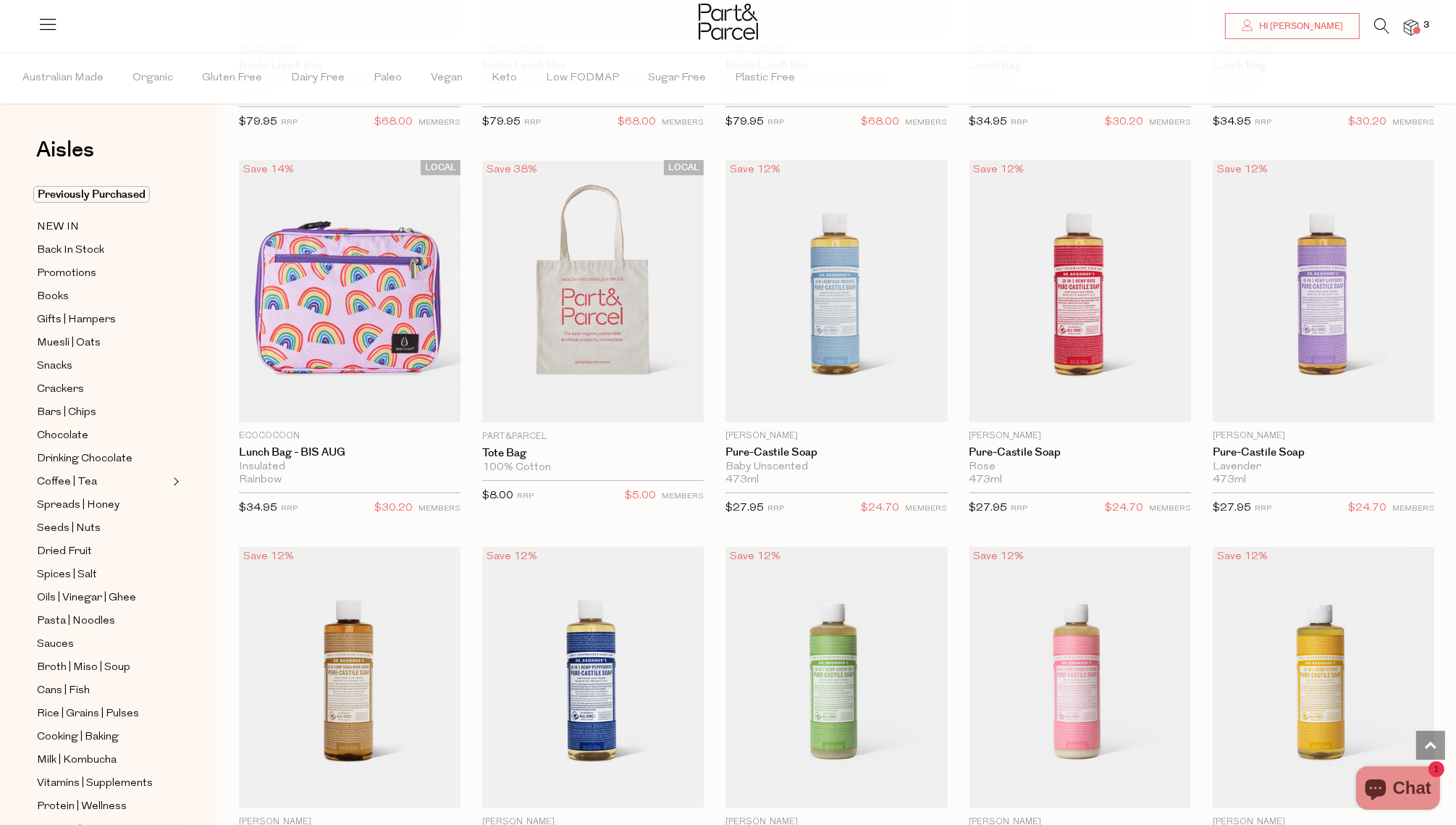
scroll to position [799, 0]
